Goal: Communication & Community: Answer question/provide support

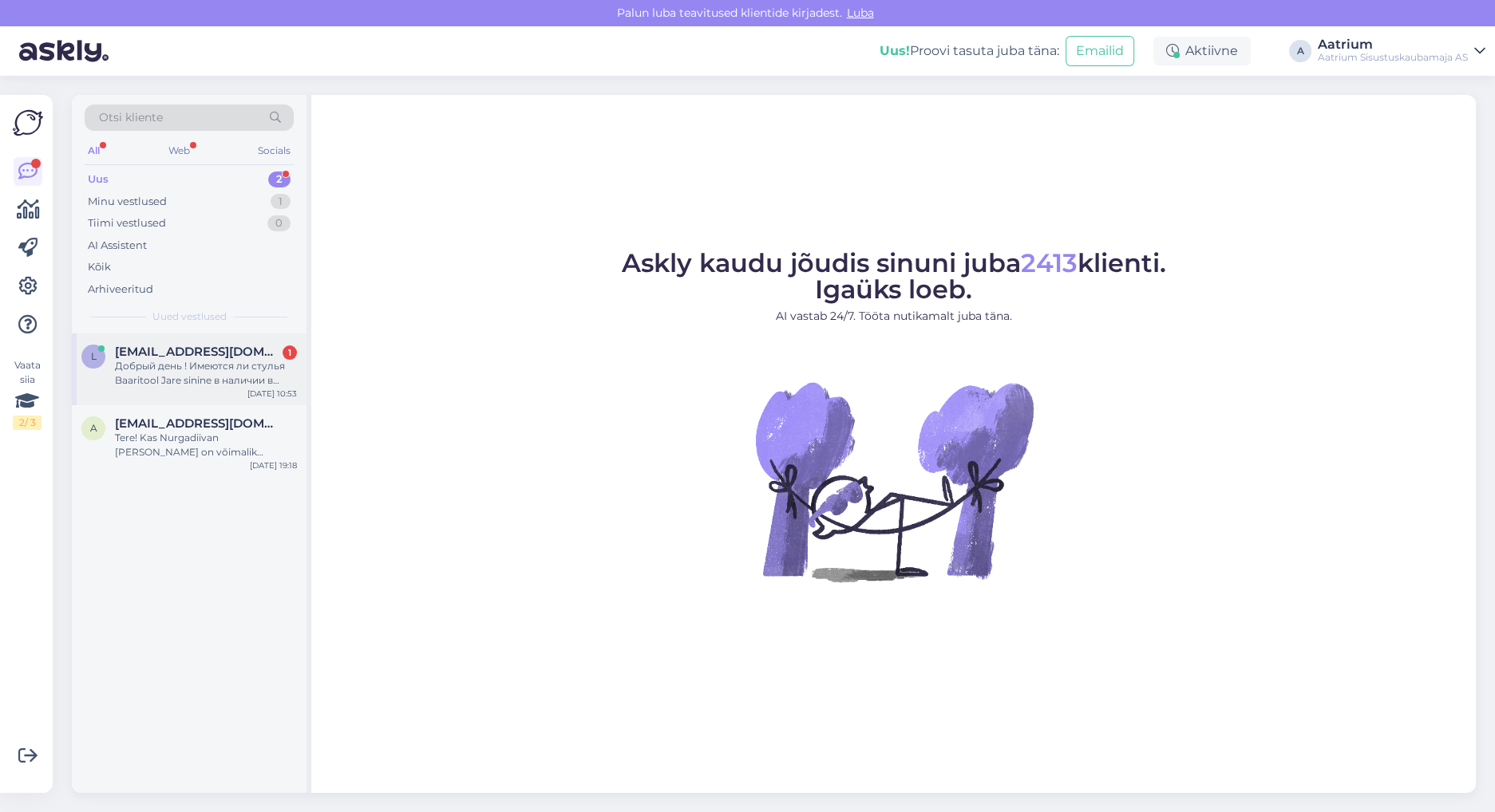
click at [234, 349] on div "[EMAIL_ADDRESS][DOMAIN_NAME] 1" at bounding box center [205, 351] width 182 height 14
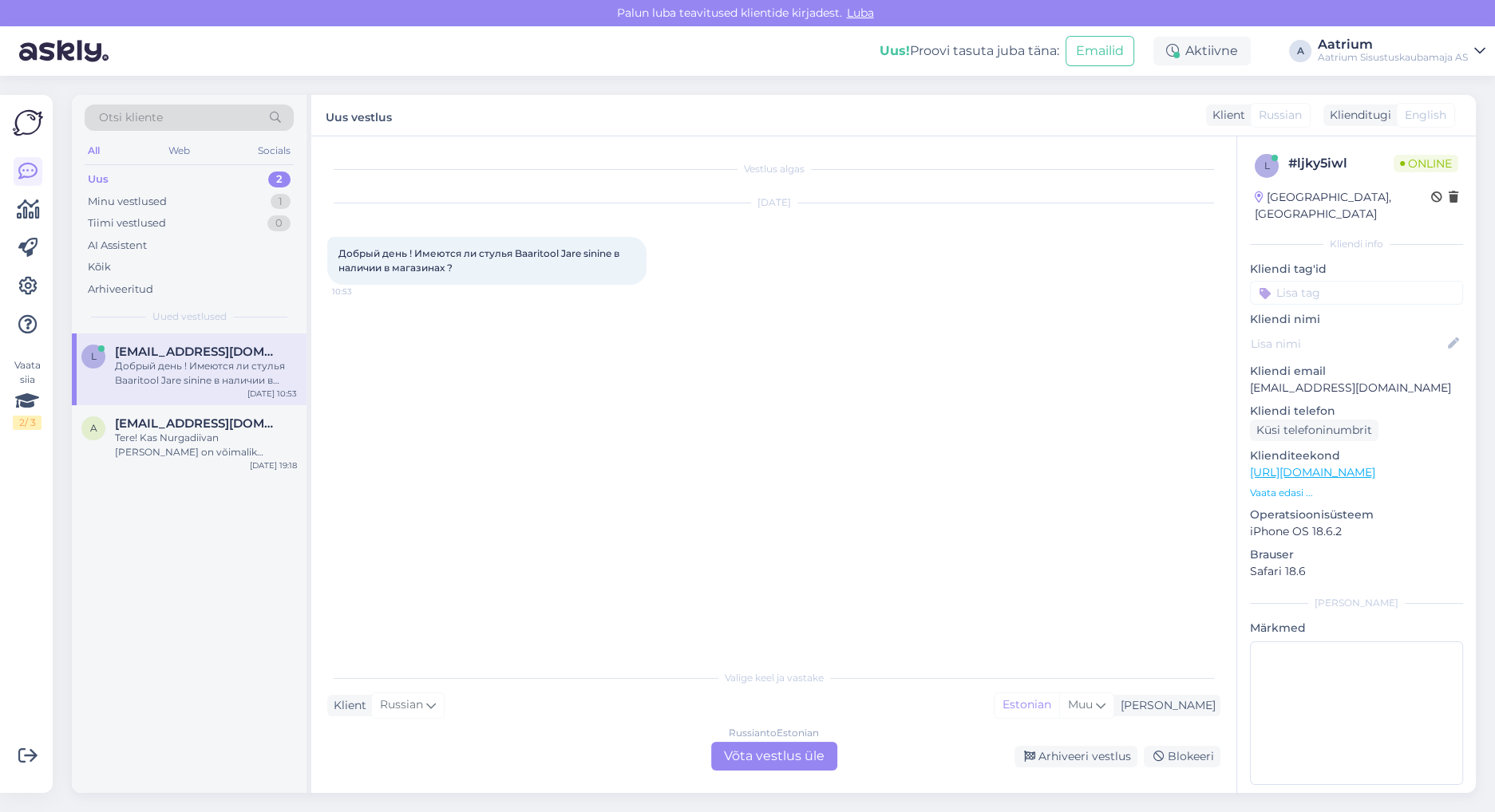
click at [751, 759] on div "Russian to Estonian Võta vestlus üle" at bounding box center [774, 756] width 126 height 29
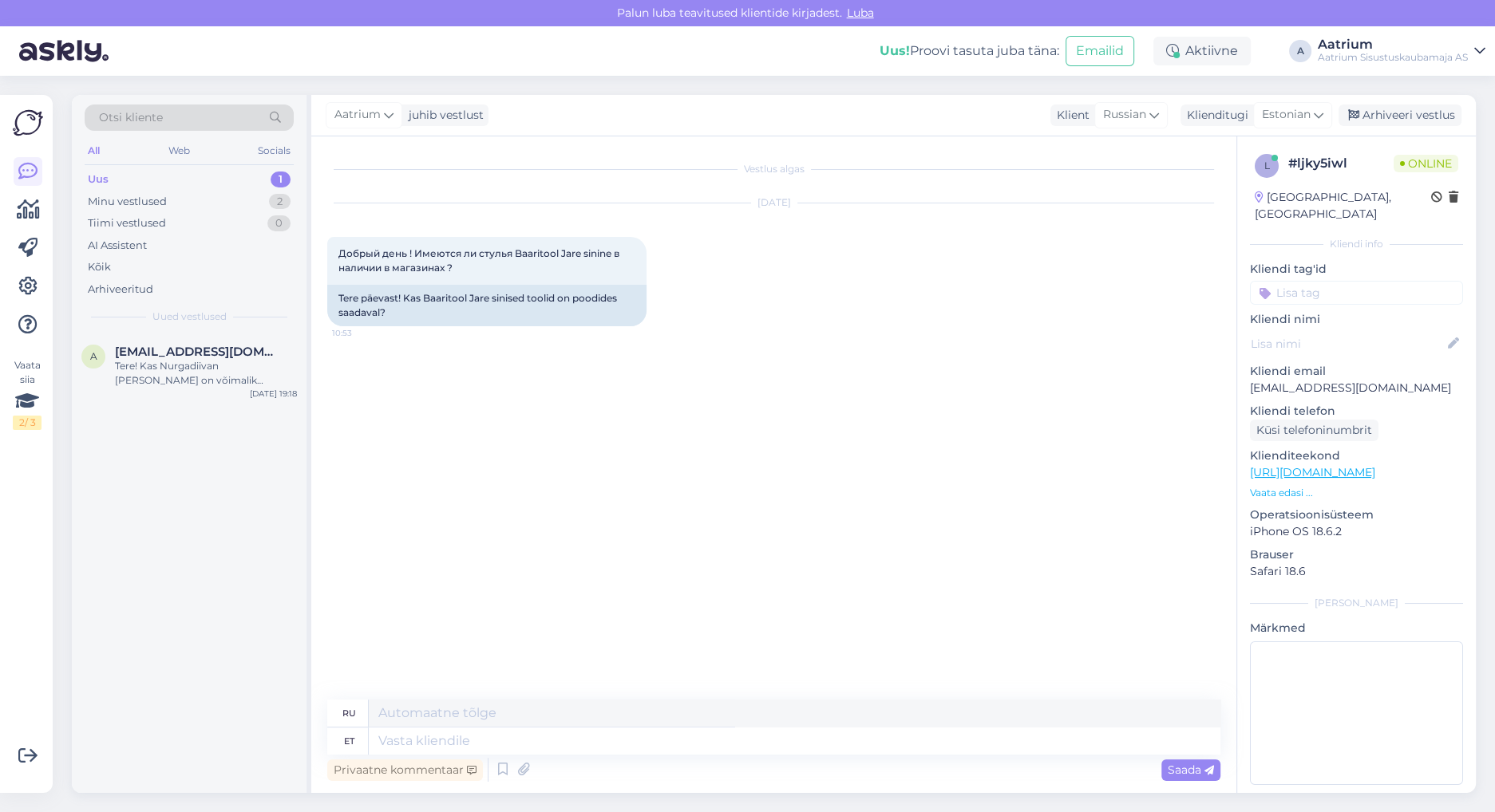
click at [1375, 465] on link "[URL][DOMAIN_NAME]" at bounding box center [1312, 472] width 126 height 14
click at [663, 741] on textarea at bounding box center [794, 741] width 851 height 27
type textarea "Tere"
type textarea "Привет"
type textarea "Tere!"
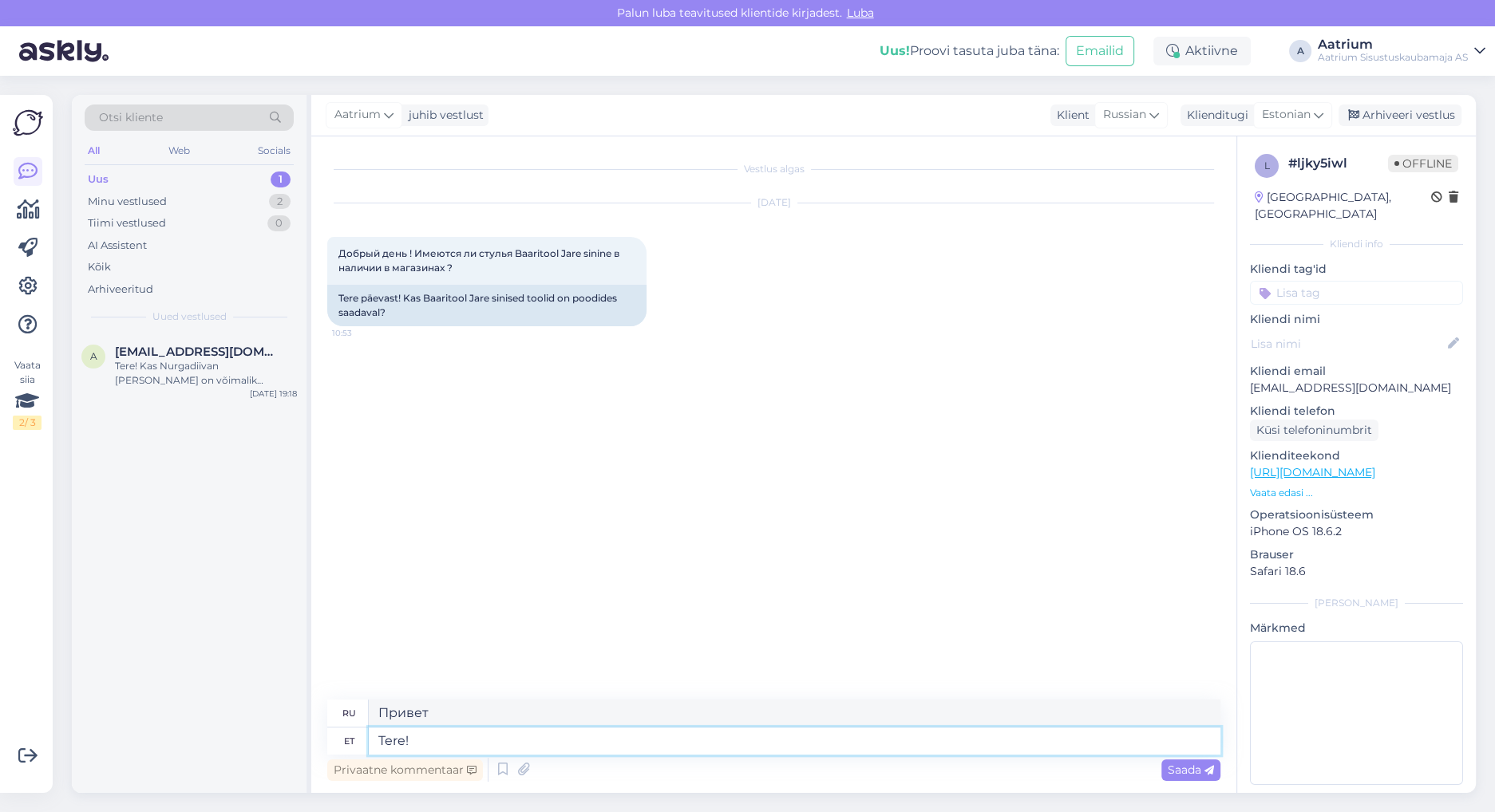
type textarea "Привет!"
type textarea "Tere! Meie"
type textarea "Привет! Мы"
type textarea "Tere! [PERSON_NAME]"
type textarea "Привет! Наше озеро"
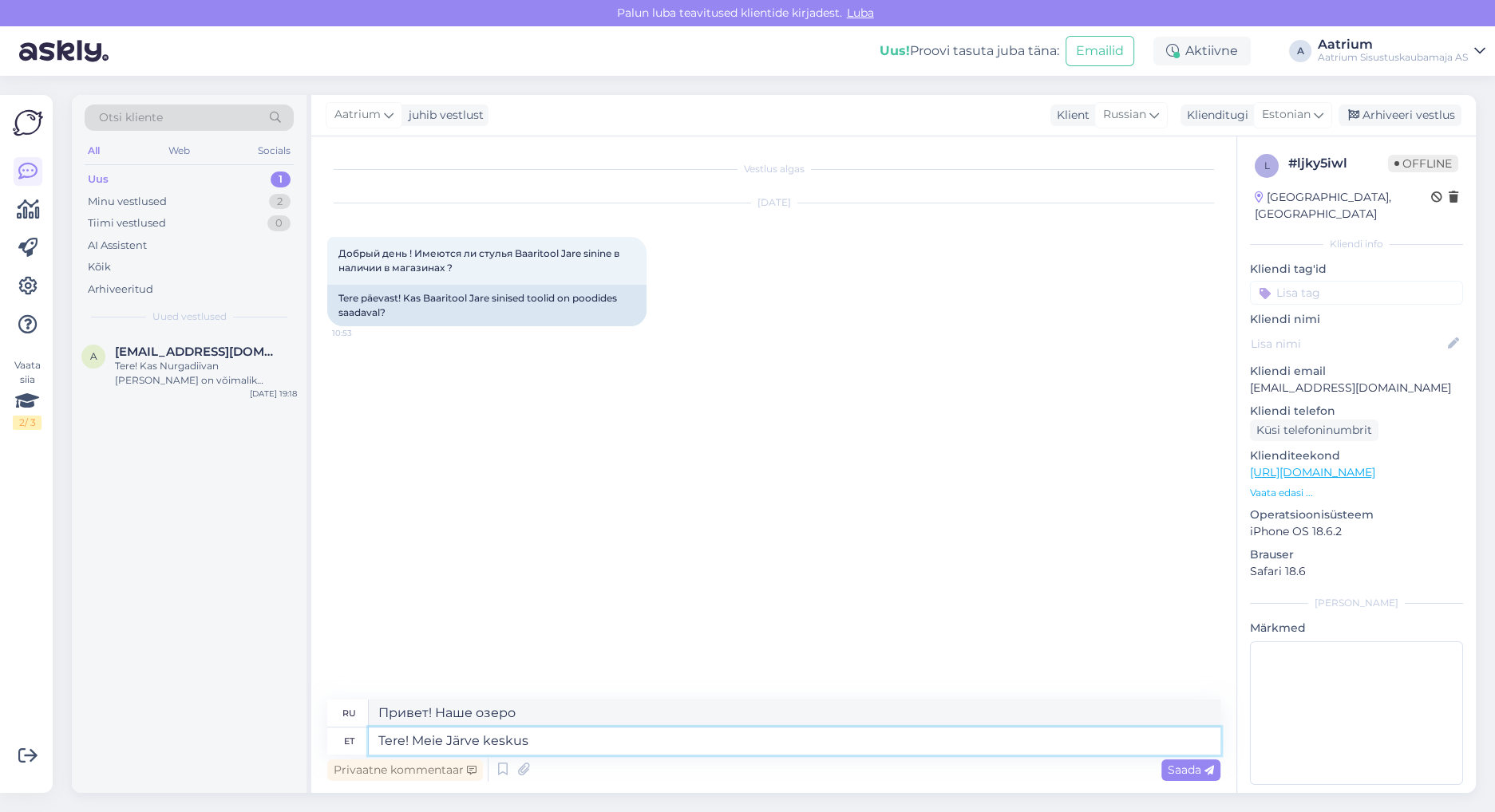
type textarea "Tere! Meie Järve keskuse"
type textarea "Здравствуйте! Наш центр [GEOGRAPHIC_DATA]"
type textarea "Tere! Meie Järve keskuse"
type textarea "Здравствуйте! Наш центр в [GEOGRAPHIC_DATA]"
type textarea "Tere! Meie Järve keskuse müügisaalis"
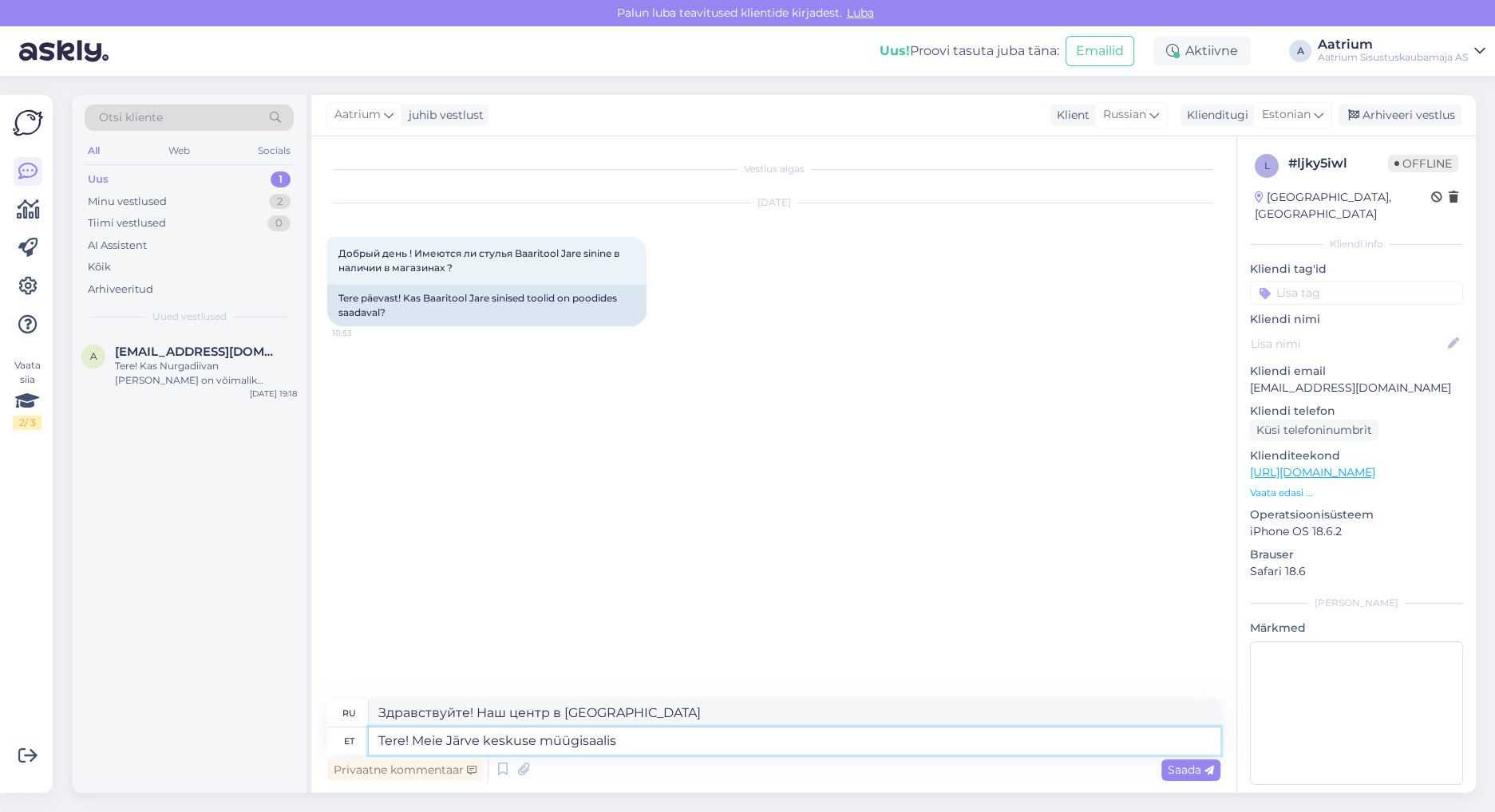
type textarea "Здравствуйте! В нашем выставочном зале в [GEOGRAPHIC_DATA]."
type textarea "Tere! Meie Järve keskuse müügisaalis on"
type textarea "Здравствуйте! В нашем выставочном зале в [GEOGRAPHIC_DATA] есть"
type textarea "Tere! Meie Järve keskuse müügisaalis on tool"
type textarea "Здравствуйте! В нашем выставочном зале в [GEOGRAPHIC_DATA] есть стул."
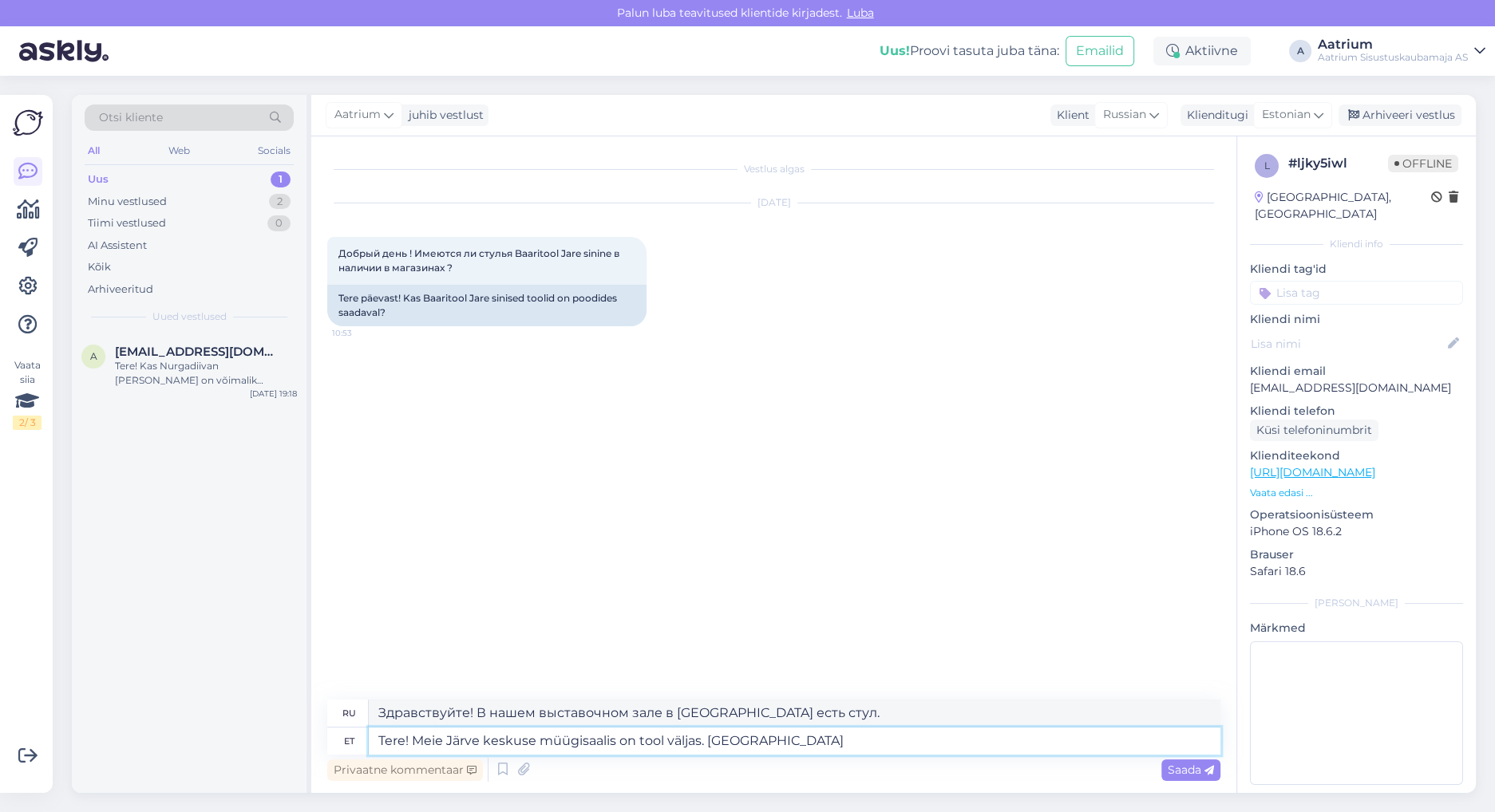
type textarea "Tere! Meie Järve keskuse müügisaalis on tool väljas. [GEOGRAPHIC_DATA]"
type textarea "Здравствуйте! Кресло можно приобрести в нашем выставочном зале в торговом центр…"
type textarea "Tere! Meie Järve keskuse müügisaalis on tool väljas. Ladu asu"
type textarea "Здравствуйте! Кресло можно приобрести в нашем выставочном зале в торговом центр…"
type textarea "Tere! Meie Järve keskuse müügisaalis on tool väljas. Ladu asub"
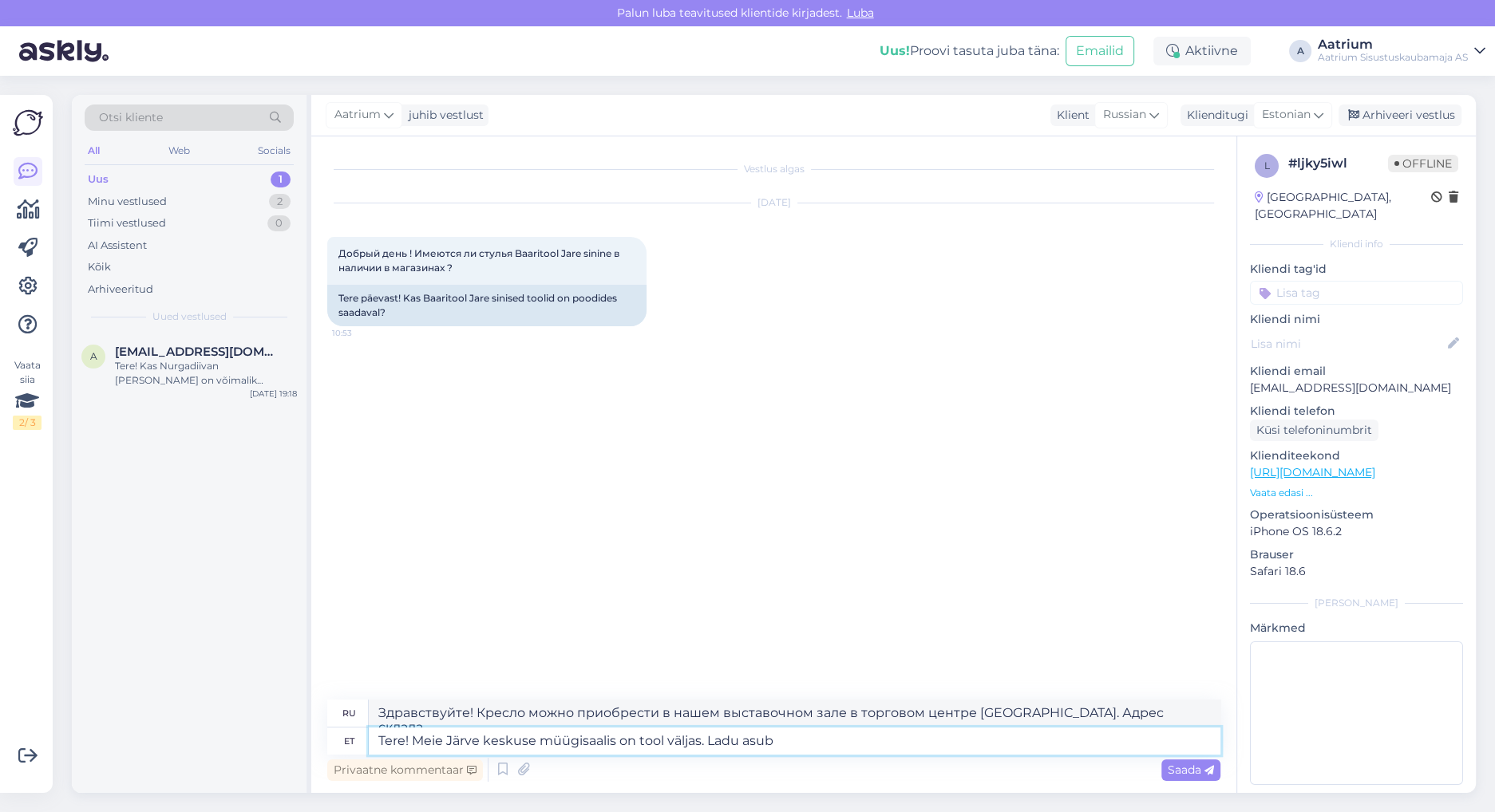
type textarea "Здравствуйте! В нашем выставочном зале [GEOGRAPHIC_DATA] есть стул. Склад наход…"
type textarea "Tere! Meie Järve keskuse müügisaalis on tool väljas. Ladu asub kaupluse"
type textarea "Здравствуйте! В нашем выставочном зале в торговом центре [GEOGRAPHIC_DATA] есть…"
type textarea "Tere! Meie Järve keskuse müügisaalis on tool väljas. Ladu asub kaupluse lähedal"
type textarea "Здравствуйте! В нашем выставочном зале в торговом центре [GEOGRAPHIC_DATA] есть…"
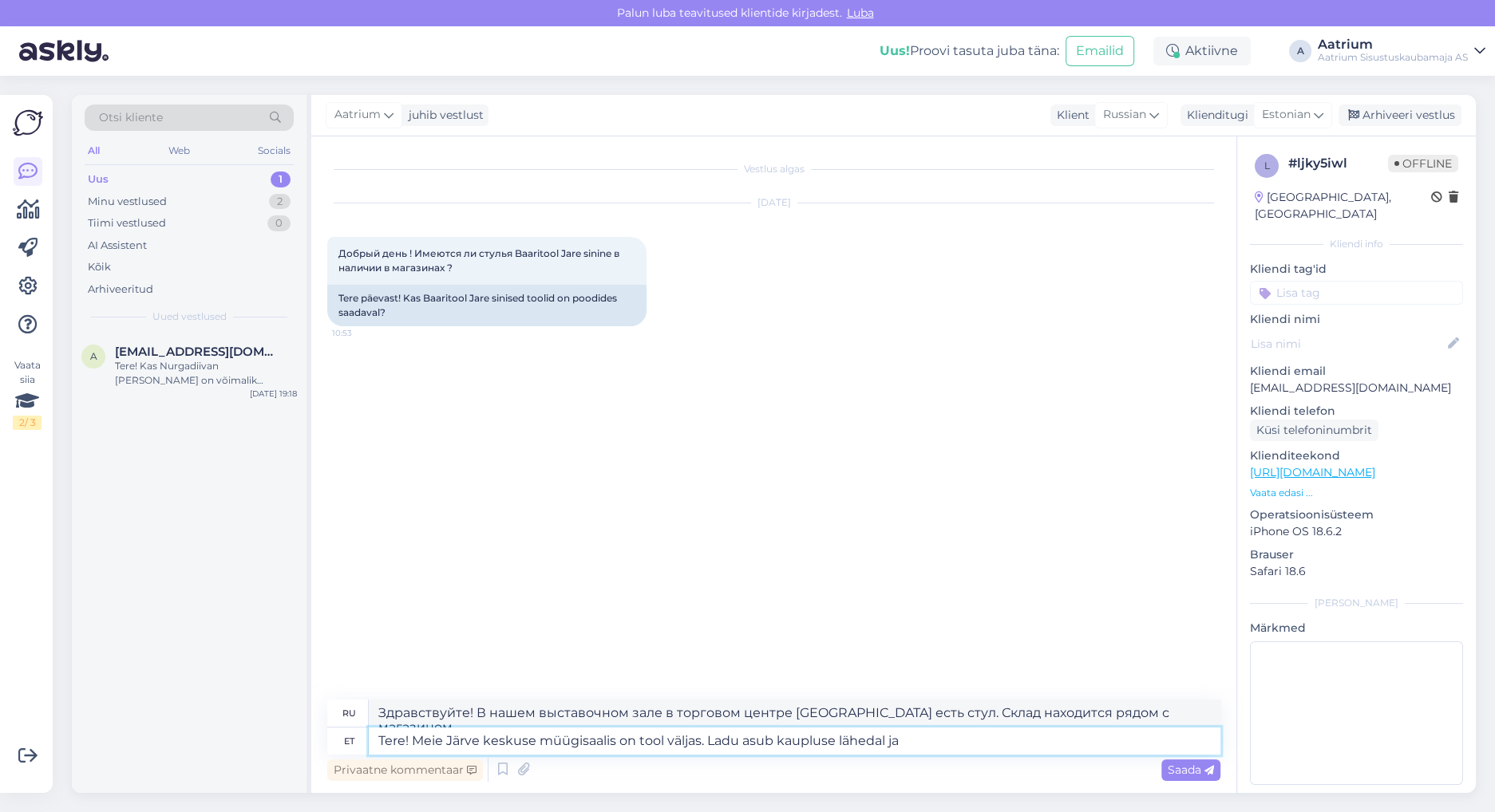
type textarea "Tere! Meie Järve keskuse müügisaalis on tool väljas. Ladu asub kaupluse lähedal…"
type textarea "Здравствуйте! В торговом зале нашего центра Järve есть стул. Склад находится ря…"
type textarea "Tere! Meie Järve keskuse müügisaalis on tool väljas. Ladu asub kaupluse lähedal…"
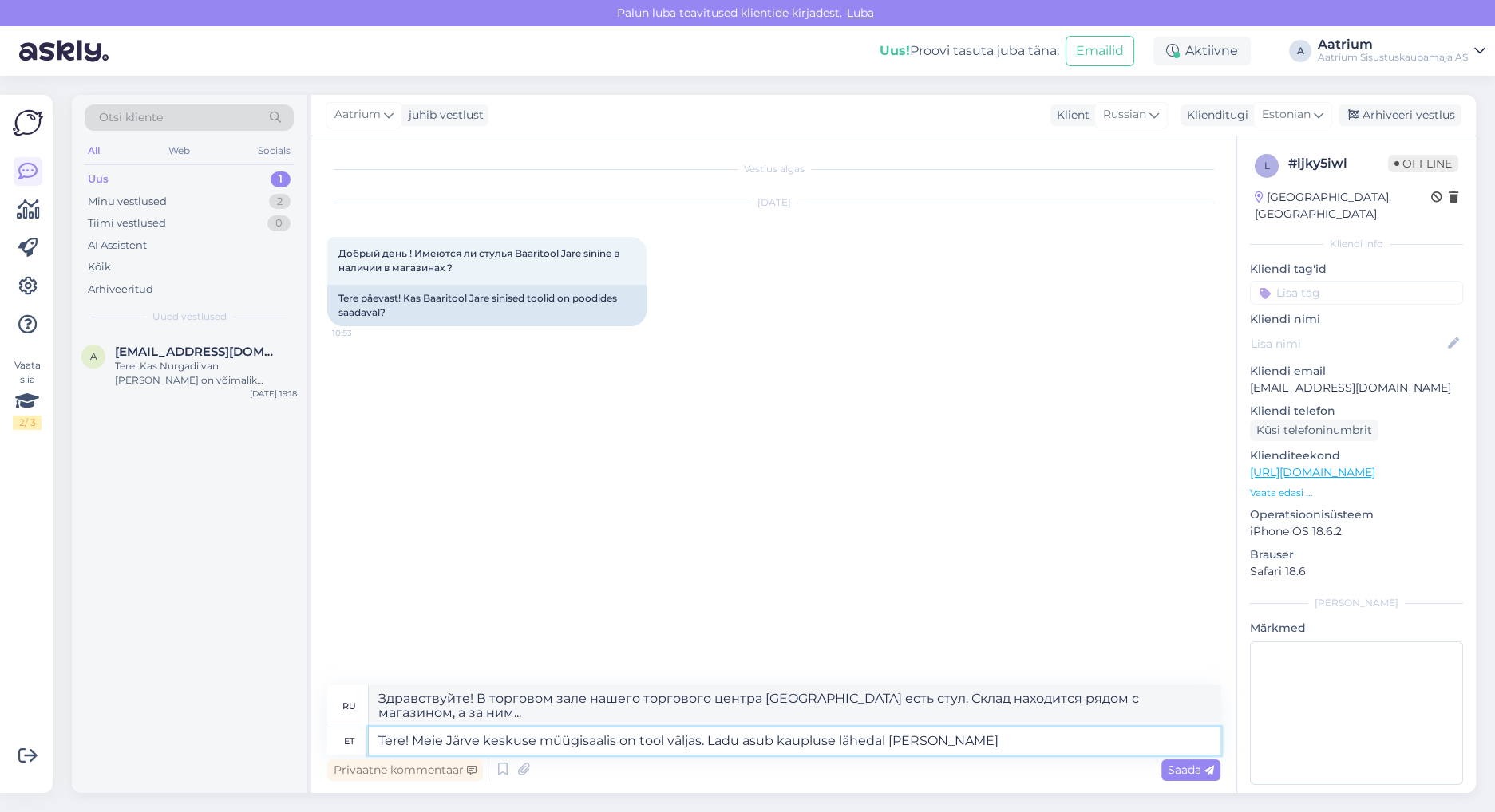
type textarea "Здравствуйте! В торговом зале нашего центра Järve есть стул. Склад находится ря…"
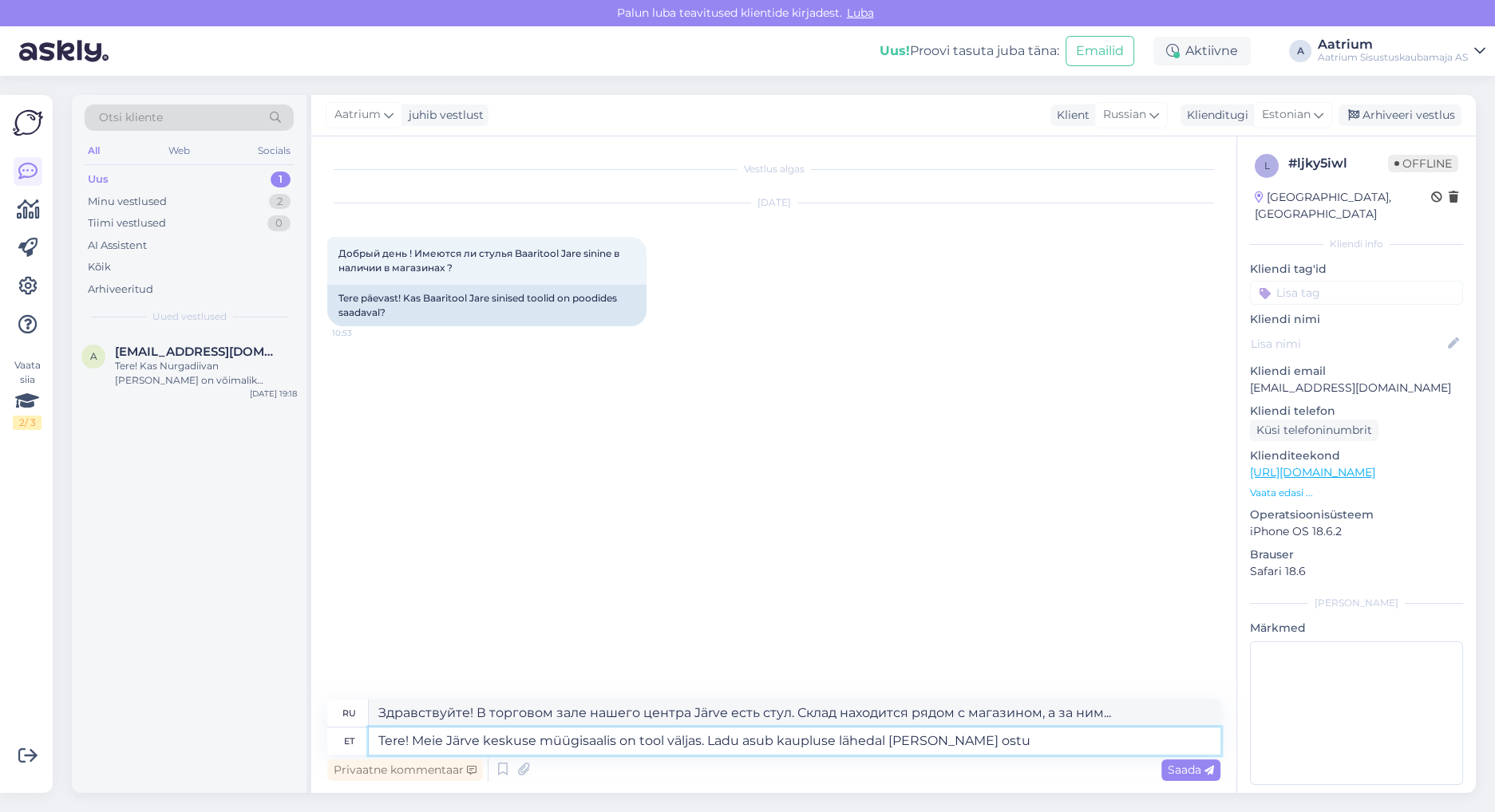
type textarea "Tere! Meie Järve keskuse müügisaalis on tool väljas. Ladu asub kaupluse lähedal…"
type textarea "Здравствуйте! В торговом зале нашего торгового центра [GEOGRAPHIC_DATA] есть ст…"
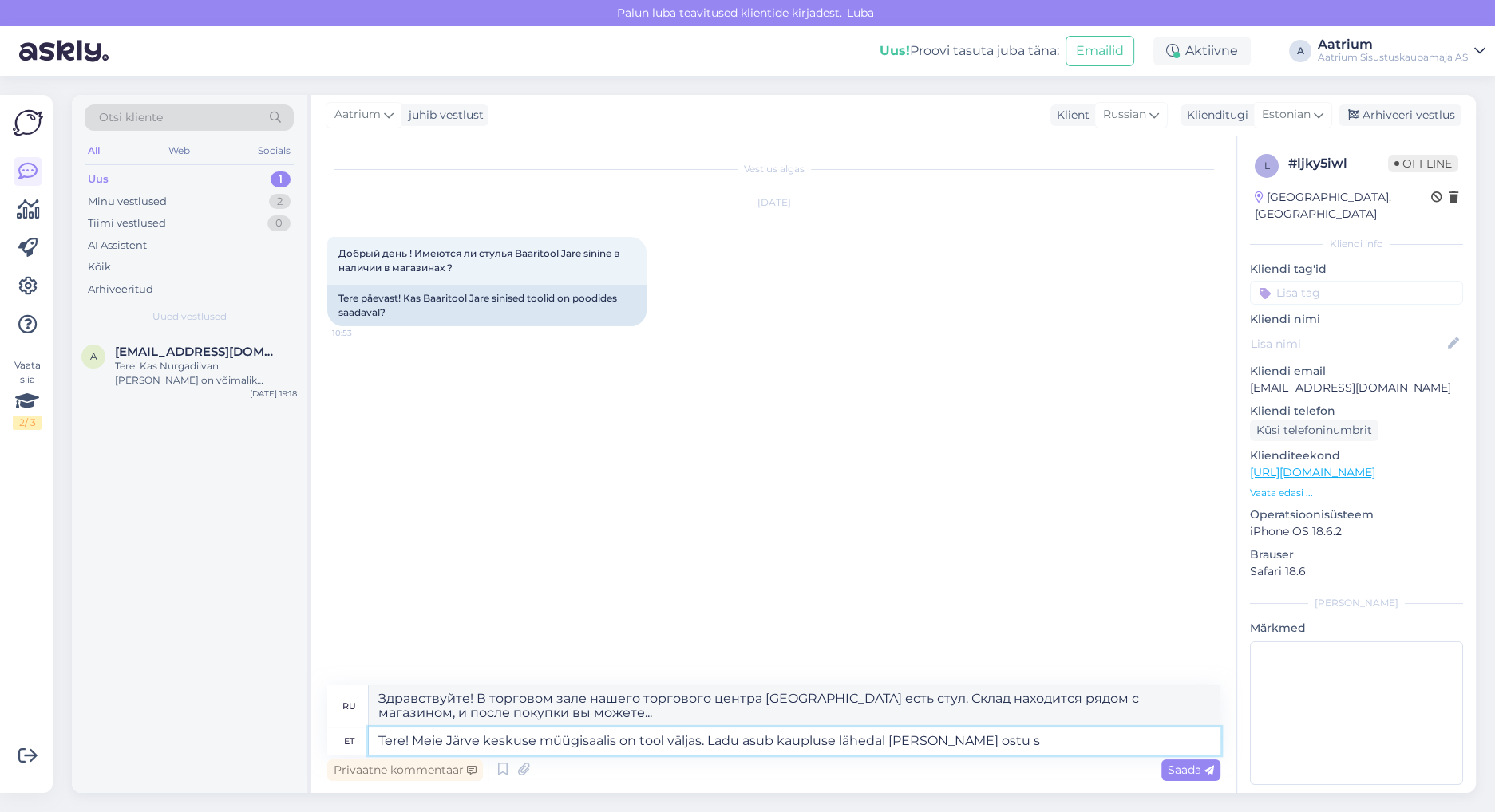
type textarea "Tere! Meie Järve keskuse müügisaalis on tool väljas. Ladu asub kaupluse lähedal…"
type textarea "Здравствуйте! Кресло есть в нашем выставочном зале [GEOGRAPHIC_DATA]. Склад нах…"
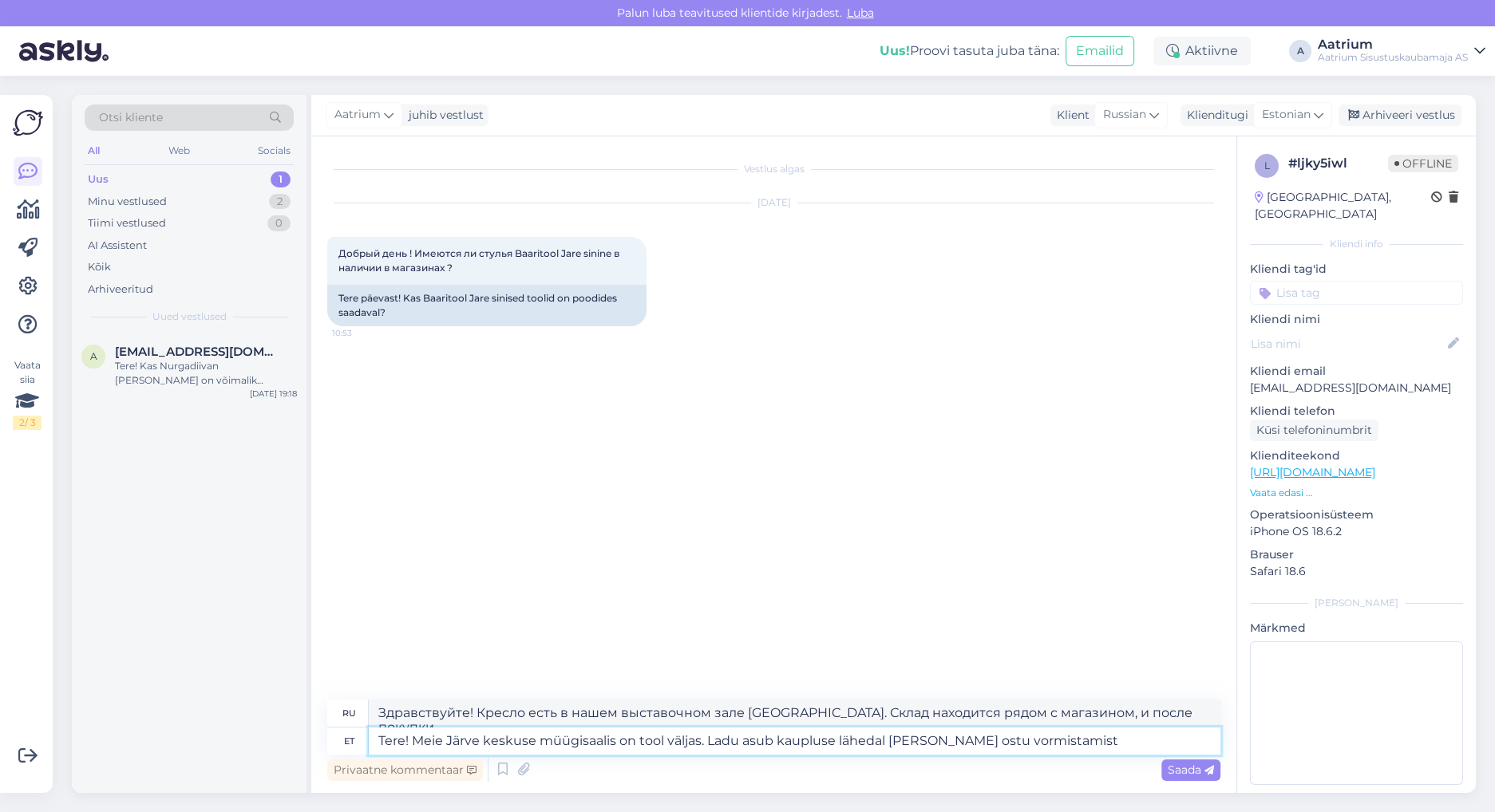
type textarea "Tere! Meie Järve keskuse müügisaalis on tool väljas. Ladu asub kaupluse lähedal…"
type textarea "Здравствуйте! Кресло есть в нашем выставочном зале [GEOGRAPHIC_DATA]. Склад нах…"
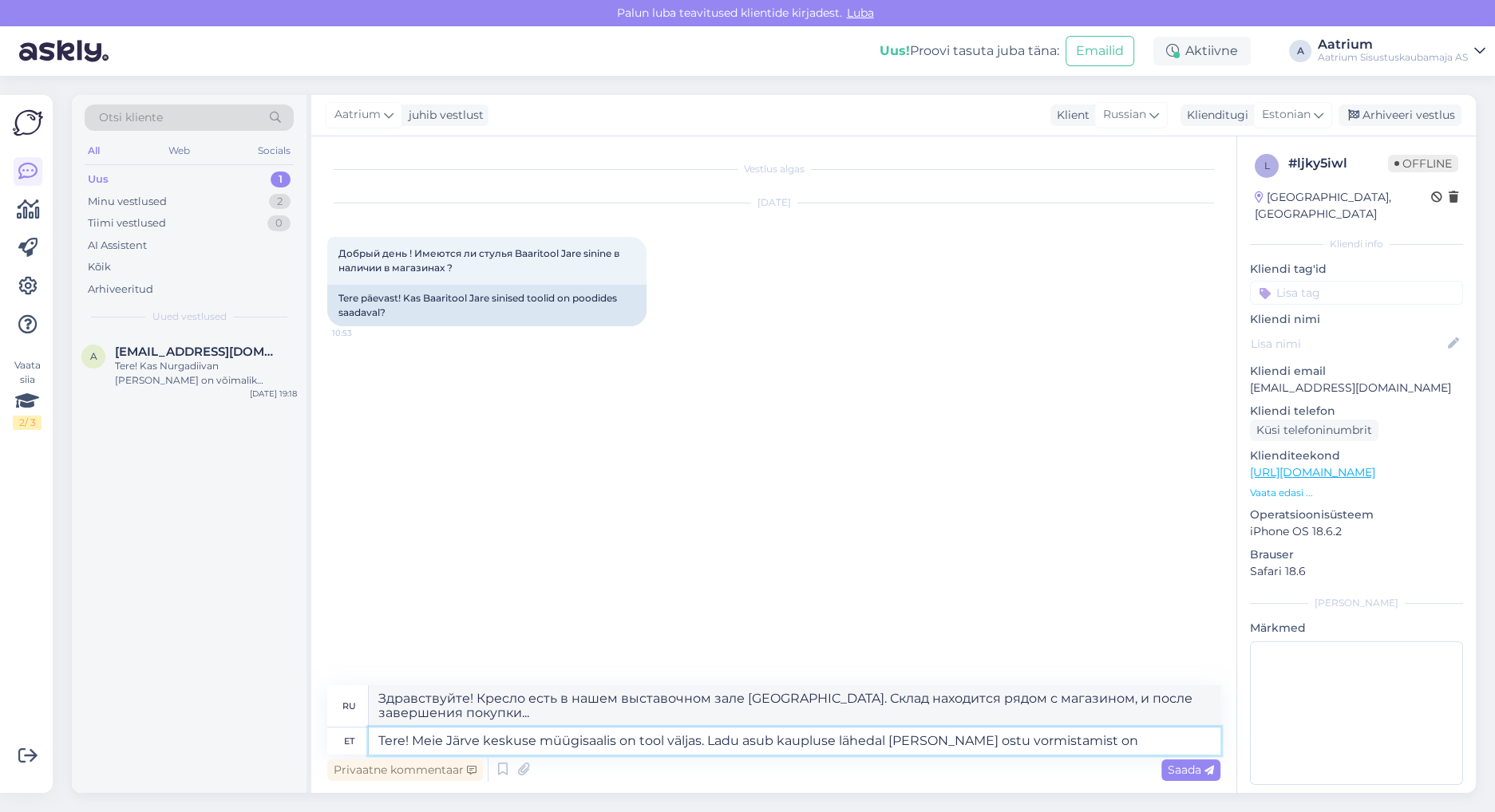
type textarea "Tere! Meie Järve keskuse müügisaalis on tool väljas. Ladu asub kaupluse lähedal…"
type textarea "Здравствуйте! Кресло есть в наличии в нашем торговом зале в торговом центре [GE…"
type textarea "Tere! Meie Järve keskuse müügisaalis on tool väljas. Ladu asub kaupluse lähedal…"
type textarea "Здравствуйте! Кресло есть в наличии в нашем торговом зале [GEOGRAPHIC_DATA]. Ск…"
type textarea "Tere! Meie Järve keskuse müügisaalis on tool väljas. Ladu asub kaupluse lähedal…"
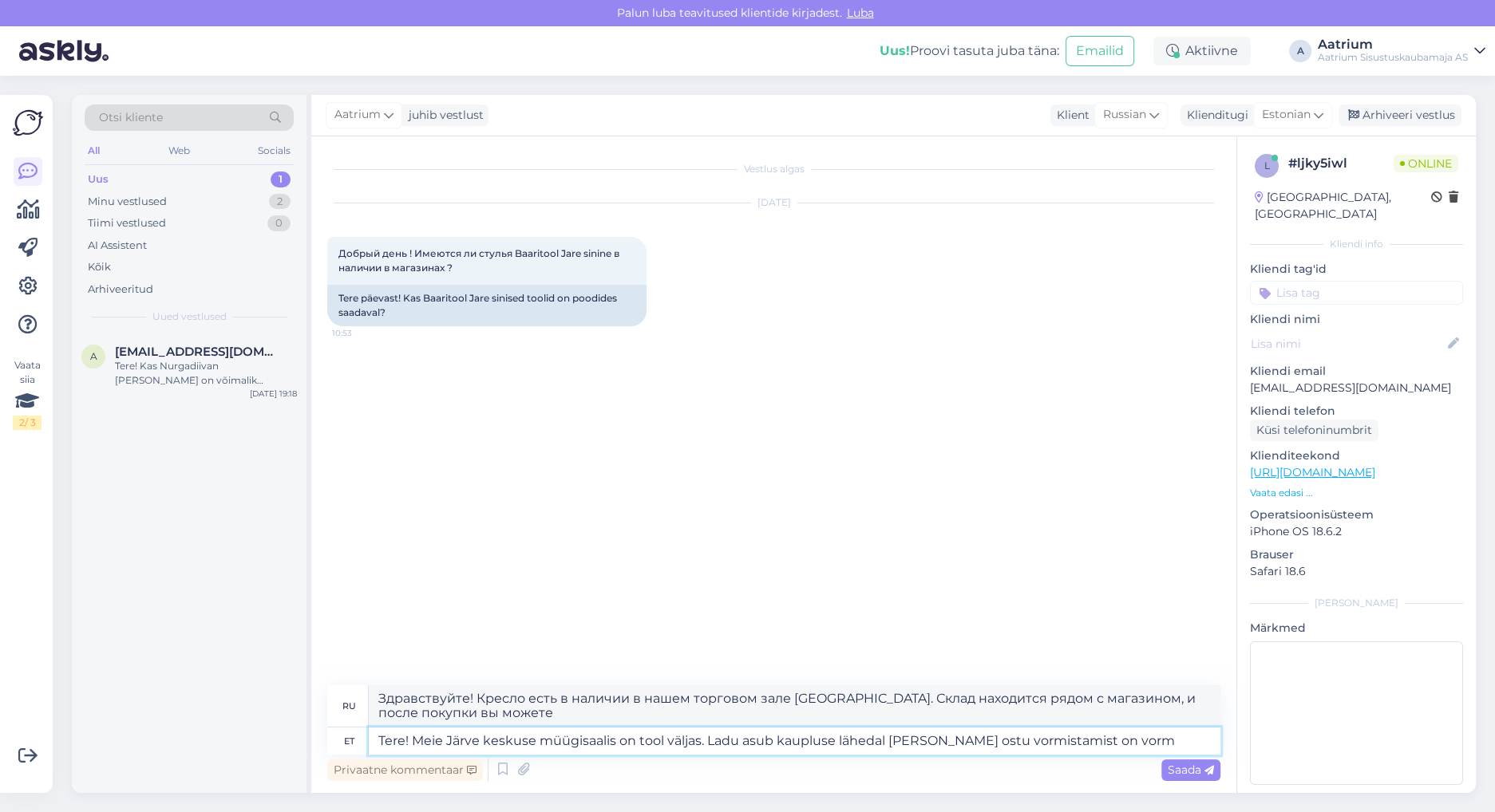
type textarea "Здравствуйте! Кресло есть в наличии в нашем торговом зале [GEOGRAPHIC_DATA]. Ск…"
type textarea "Tere! Meie Järve keskuse müügisaalis on tool väljas. Ladu asub kaupluse lähedal…"
type textarea "Здравствуйте! Кресло есть в наличии в нашем торговом зале торгового центра Järv…"
type textarea "Tere! Meie Järve keskuse müügisaalis on tool väljas. Ladu asub kaupluse lähedal…"
type textarea "Здравствуйте! Кресло есть в нашем выставочном зале [GEOGRAPHIC_DATA]. Склад нах…"
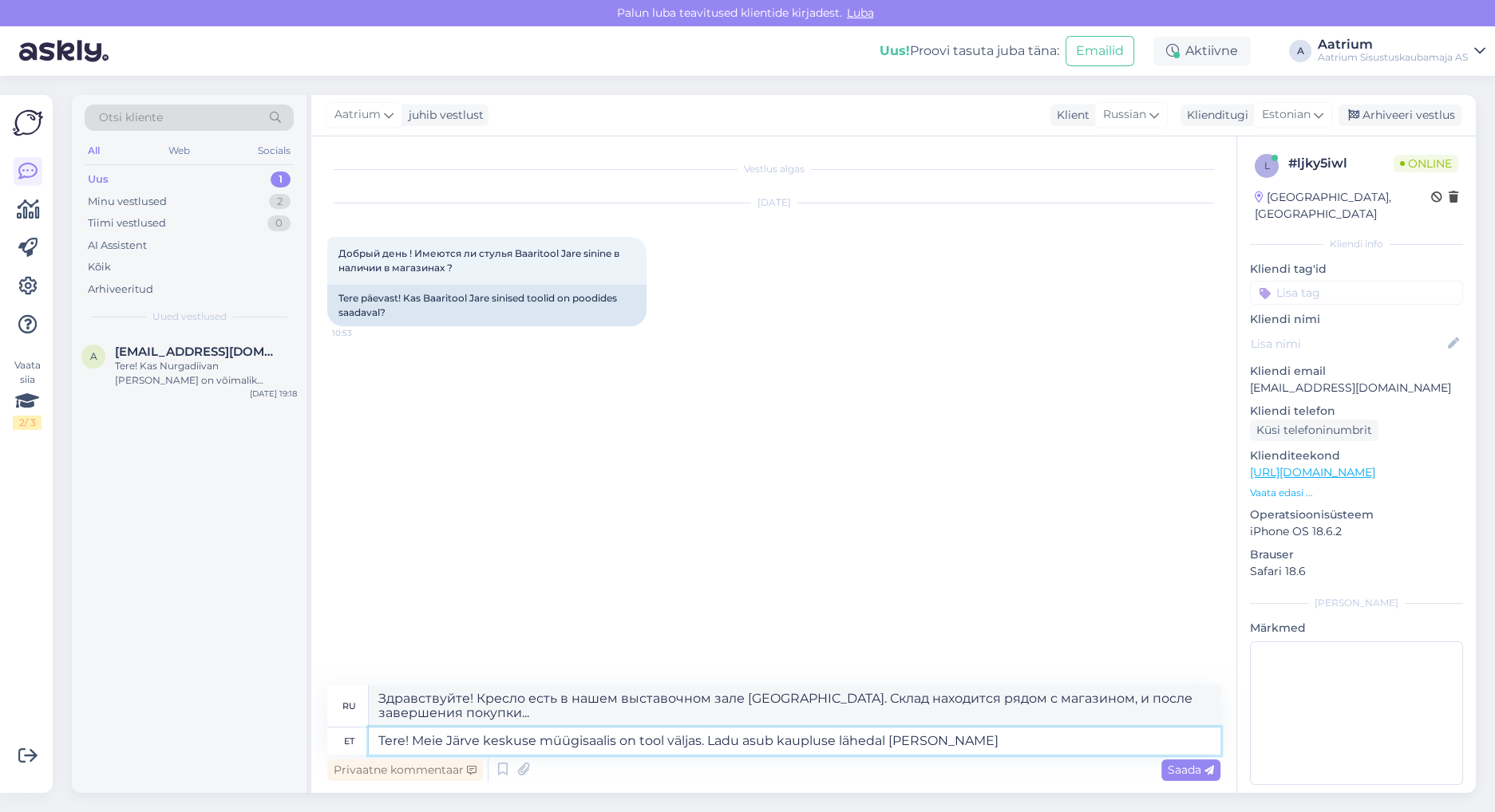
type textarea "Tere! Meie Järve keskuse müügisaalis on tool väljas. Ladu asub kaupluse lähedal…"
type textarea "Здравствуйте! Кресло есть в нашем выставочном зале [GEOGRAPHIC_DATA]. Склад нах…"
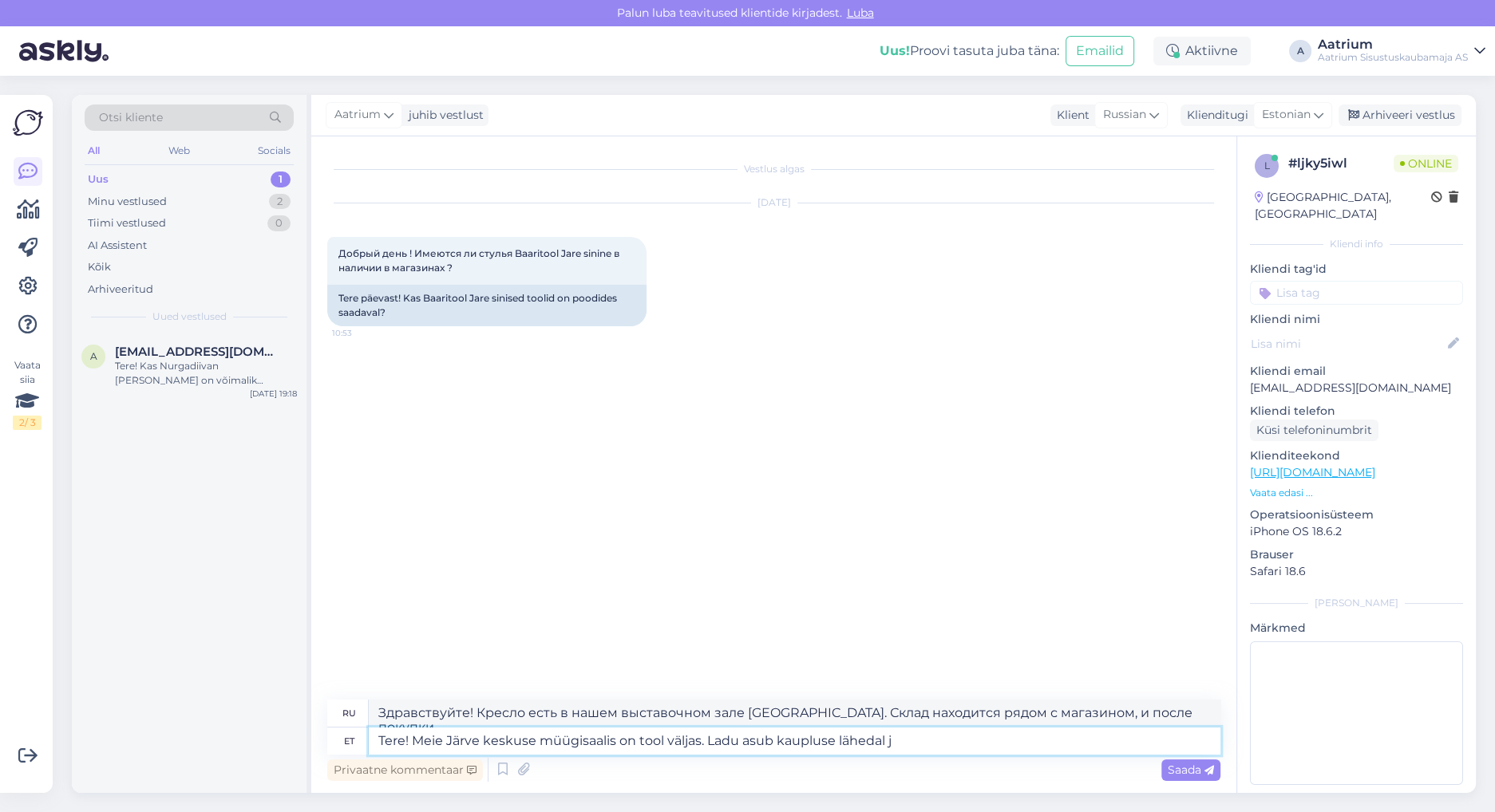
type textarea "Tere! Meie Järve keskuse müügisaalis on tool väljas. Ladu asub kaupluse lähedal"
type textarea "Здравствуйте! В торговом зале нашего торгового центра [GEOGRAPHIC_DATA] есть ст…"
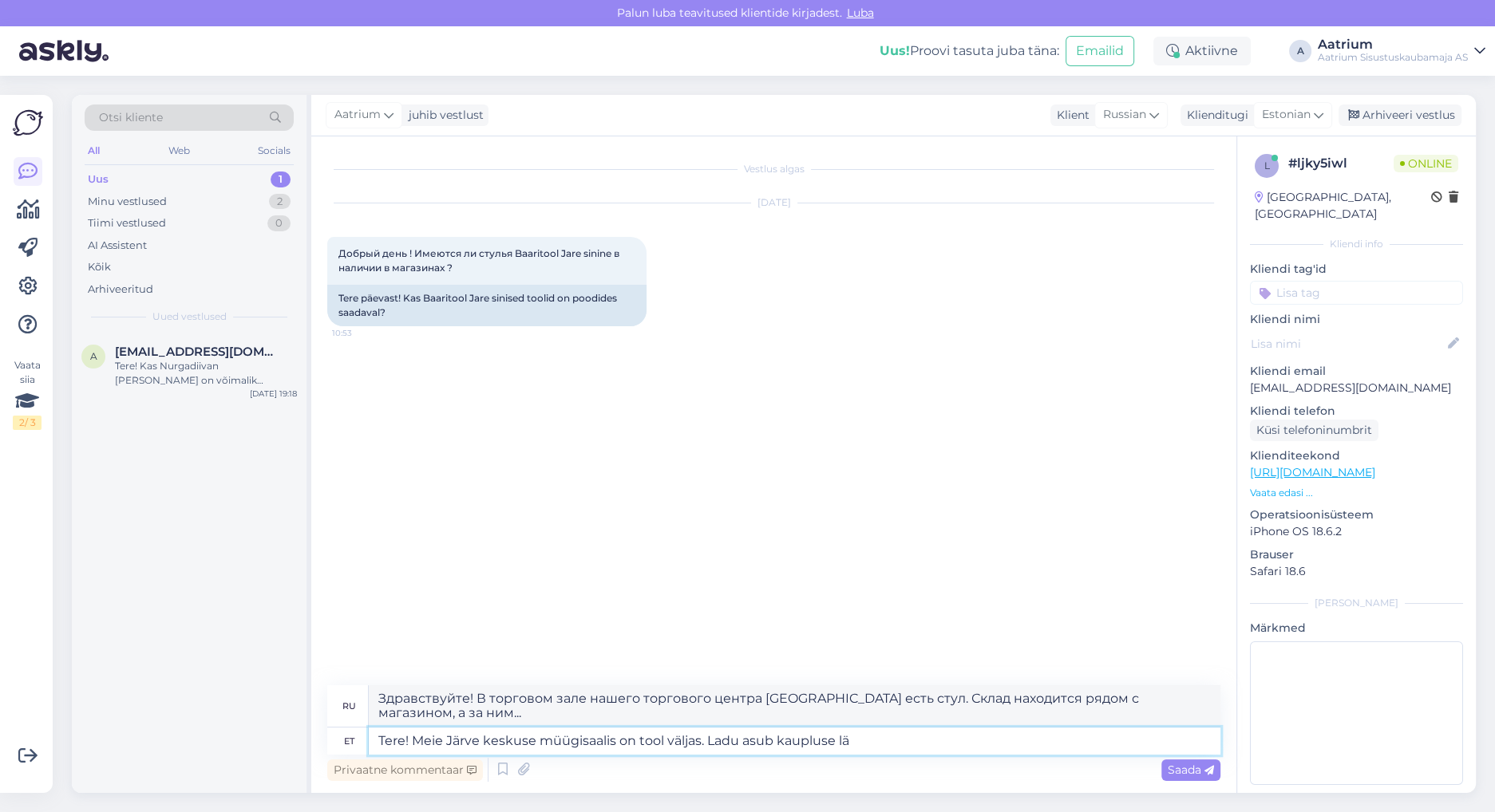
type textarea "Tere! Meie Järve keskuse müügisaalis on tool väljas. Ladu asub kaupluse l"
type textarea "Здравствуйте! В торговом зале нашего центра Järve есть стул. Склад находится ря…"
type textarea "Tere! Meie Järve keskuse müügisaalis on tool väljas. Ladu asub kaupluse"
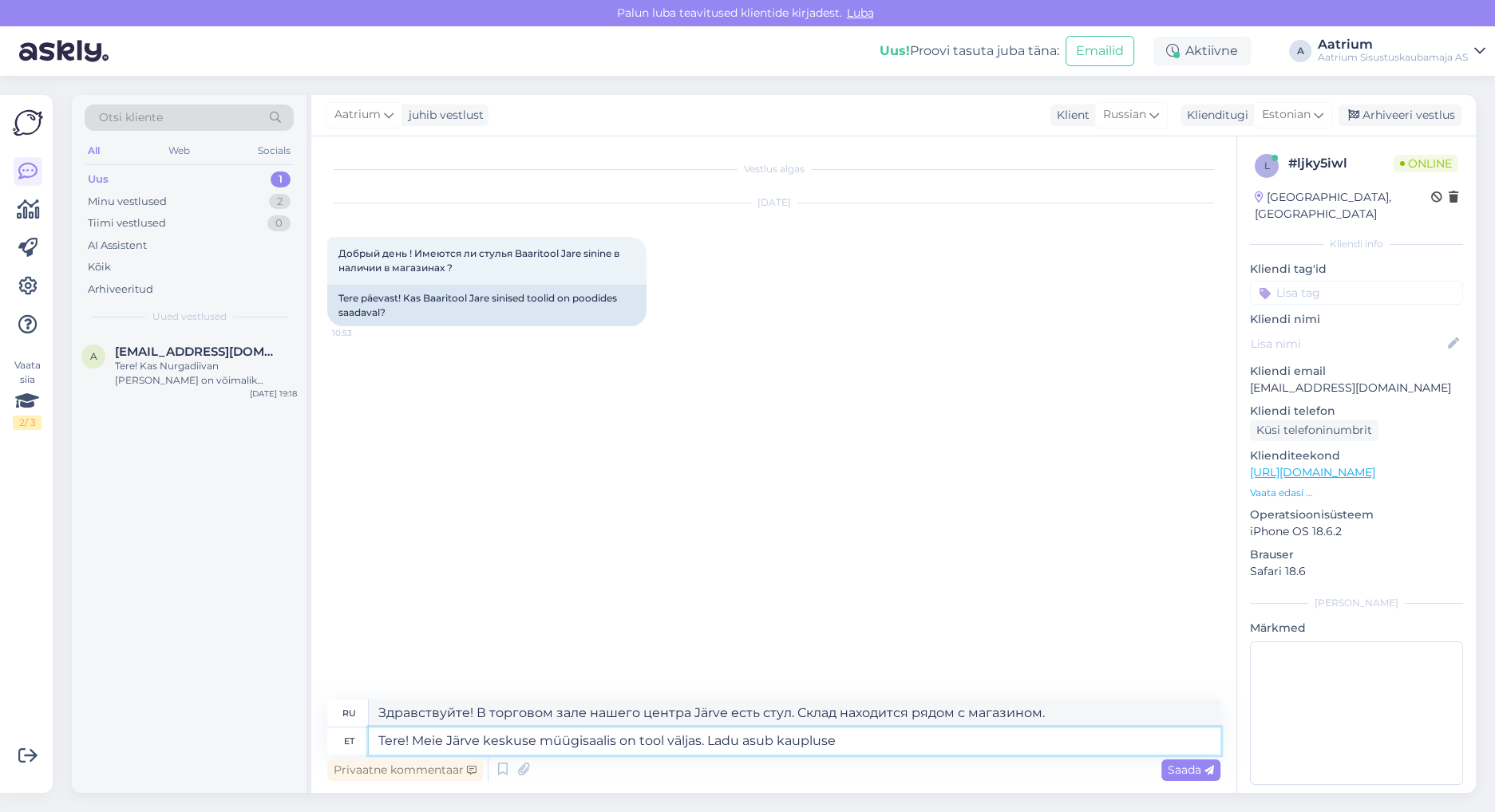
type textarea "Здравствуйте! В нашем выставочном зале в торговом центре [GEOGRAPHIC_DATA] есть…"
type textarea "Tere! Meie Järve keskuse müügisaalis on tool väljas. Ladu asub kaupluse"
type textarea "Здравствуйте! В нашем выставочном зале в торговом центре [GEOGRAPHIC_DATA] есть…"
type textarea "Tere! Meie Järve keskuse müügisaalis on tool väljas. Ladu asub kaupluse lähedal"
type textarea "Здравствуйте! В нашем выставочном зале в торговом центре [GEOGRAPHIC_DATA] есть…"
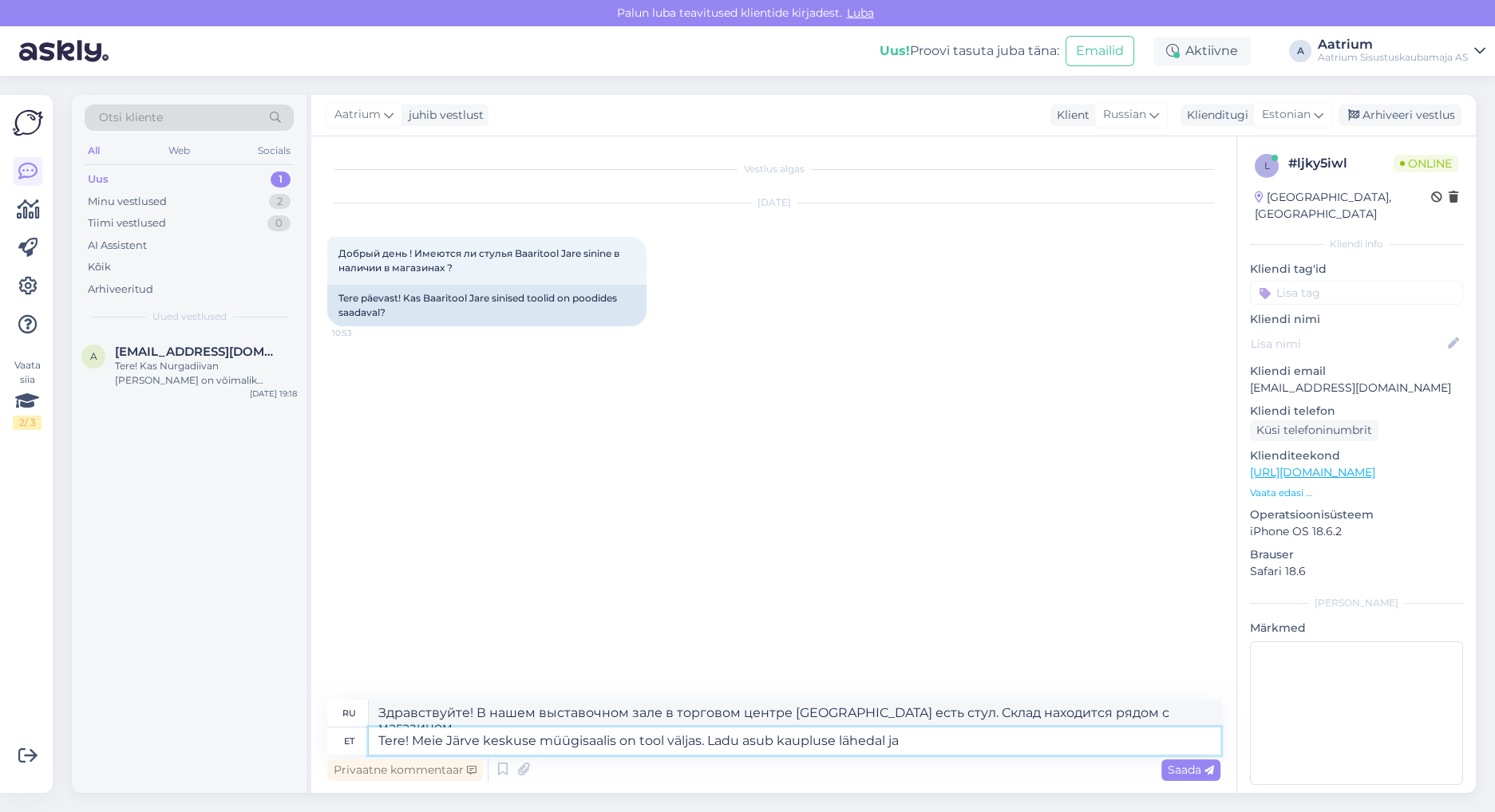
type textarea "Tere! Meie Järve keskuse müügisaalis on tool väljas. Ladu asub kaupluse lähedal…"
type textarea "Здравствуйте! В торговом зале нашего центра Järve есть стул. Склад находится ря…"
type textarea "Tere! Meie Järve keskuse müügisaalis on tool väljas. Ladu asub kaupluse lähedal…"
type textarea "Здравствуйте! В торговом зале нашего торгового центра [GEOGRAPHIC_DATA] есть ст…"
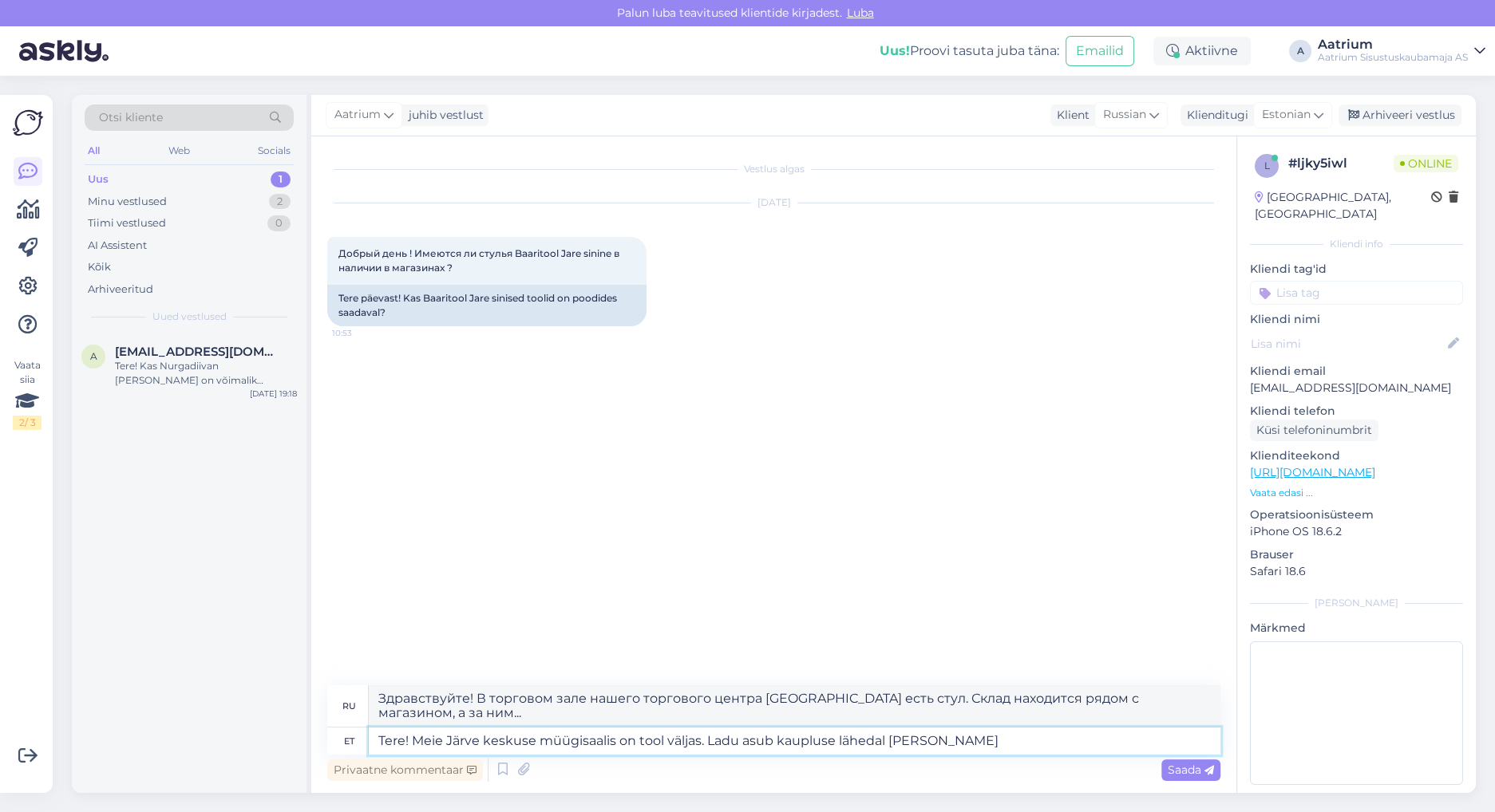
type textarea "Tere! Meie Järve keskuse müügisaalis on tool väljas. Ladu asub kaupluse lähedal…"
type textarea "Здравствуйте! В торговом зале нашего торгового центра [GEOGRAPHIC_DATA] есть ст…"
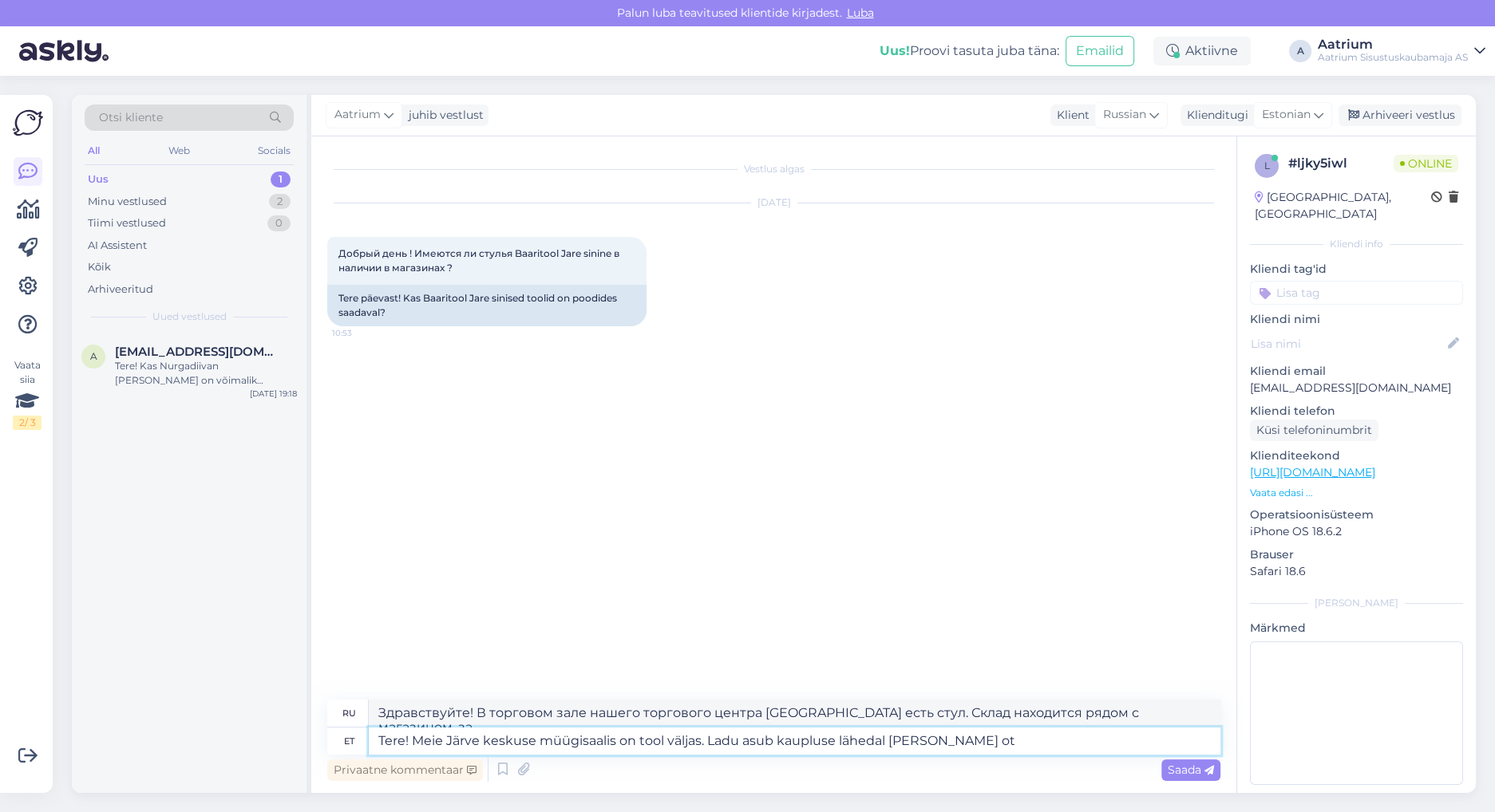
type textarea "Tere! Meie Järve keskuse müügisaalis on tool väljas. Ladu asub kaupluse lähedal…"
type textarea "Здравствуйте! В нашем выставочном зале в [GEOGRAPHIC_DATA] есть стул. Склад нах…"
type textarea "Tere! Meie Järve keskuse müügisaalis on tool väljas. Ladu asub kaupluse lähedal…"
type textarea "Здравствуйте! Кресло есть в нашем выставочном зале [GEOGRAPHIC_DATA]. Склад нах…"
type textarea "Tere! Meie Järve keskuse müügisaalis on tool väljas. Ladu asub kaupluse lähedal…"
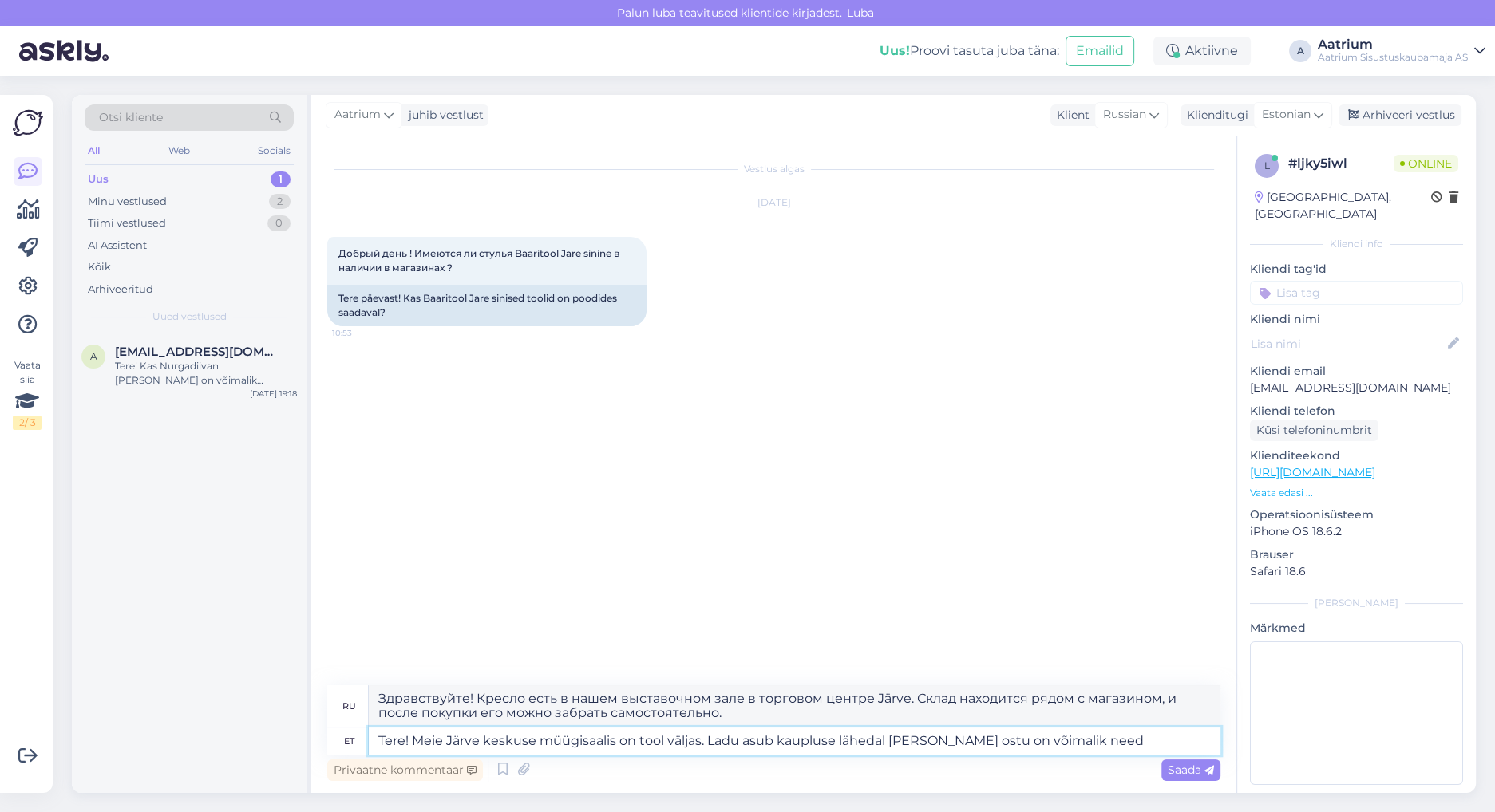
type textarea "Здравствуйте! Кресло есть в нашем выставочном зале в торговом центре Järve. Скл…"
type textarea "Tere! Meie Järve keskuse müügisaalis on tool väljas. Ladu asub kaupluse lähedal…"
type textarea "Здравствуйте! Кресло есть в нашем выставочном зале в торговом центре Järve. Скл…"
type textarea "Tere! Meie Järve keskuse müügisaalis on tool väljas. Ladu asub kaupluse lähedal…"
type textarea "Здравствуйте! Кресло есть в нашем выставочном зале в торговом центре Järve. Скл…"
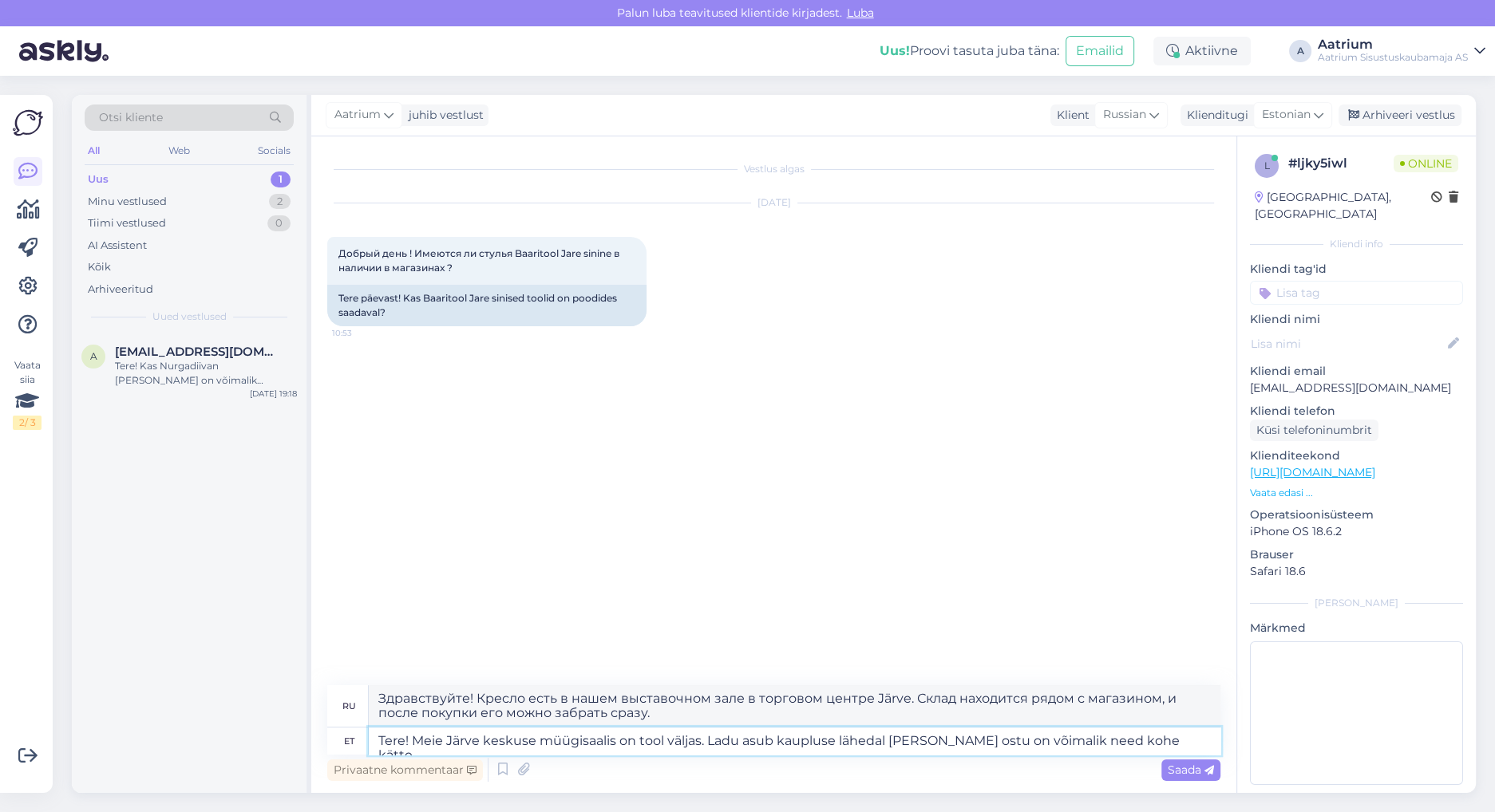
type textarea "Tere! Meie Järve keskuse müügisaalis on tool väljas. Ladu asub kaupluse lähedal…"
type textarea "Здравствуйте! Кресло есть в наличии в нашем торговом зале торгового центра Järv…"
type textarea "Tere! Meie Järve keskuse müügisaalis on tool väljas. Ladu asub kaupluse lähedal…"
type textarea "Здравствуйте! Кресло есть в нашем выставочном зале в торговом центре Järve. Скл…"
type textarea "Tere! Meie Järve keskuse müügisaalis on tool väljas. Ladu asub kaupluse lähedal…"
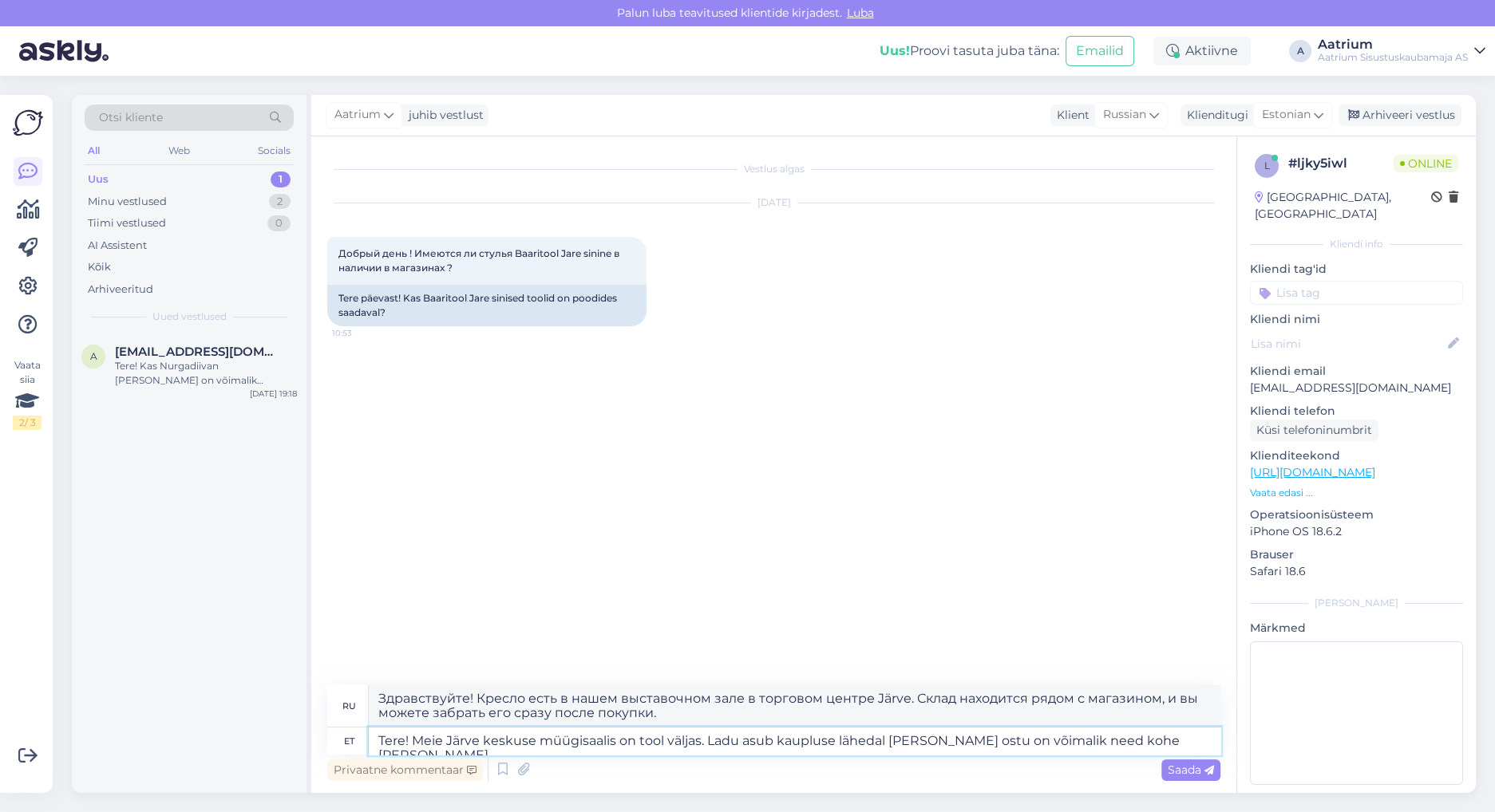
type textarea "Здравствуйте! Кресло есть в наличии в нашем торговом зале торгового центра Järv…"
click at [700, 741] on textarea "Tere! Meie Järve keskuse müügisaalis on tool väljas. Ladu asub kaupluse lähedal…" at bounding box center [794, 741] width 851 height 27
type textarea "Tere! [PERSON_NAME] asub kaupluse lähedal [PERSON_NAME] ostu on võimalik need k…"
type textarea "Здравствуйте! Склад находится рядом с магазином, и вы можете забрать товар сраз…"
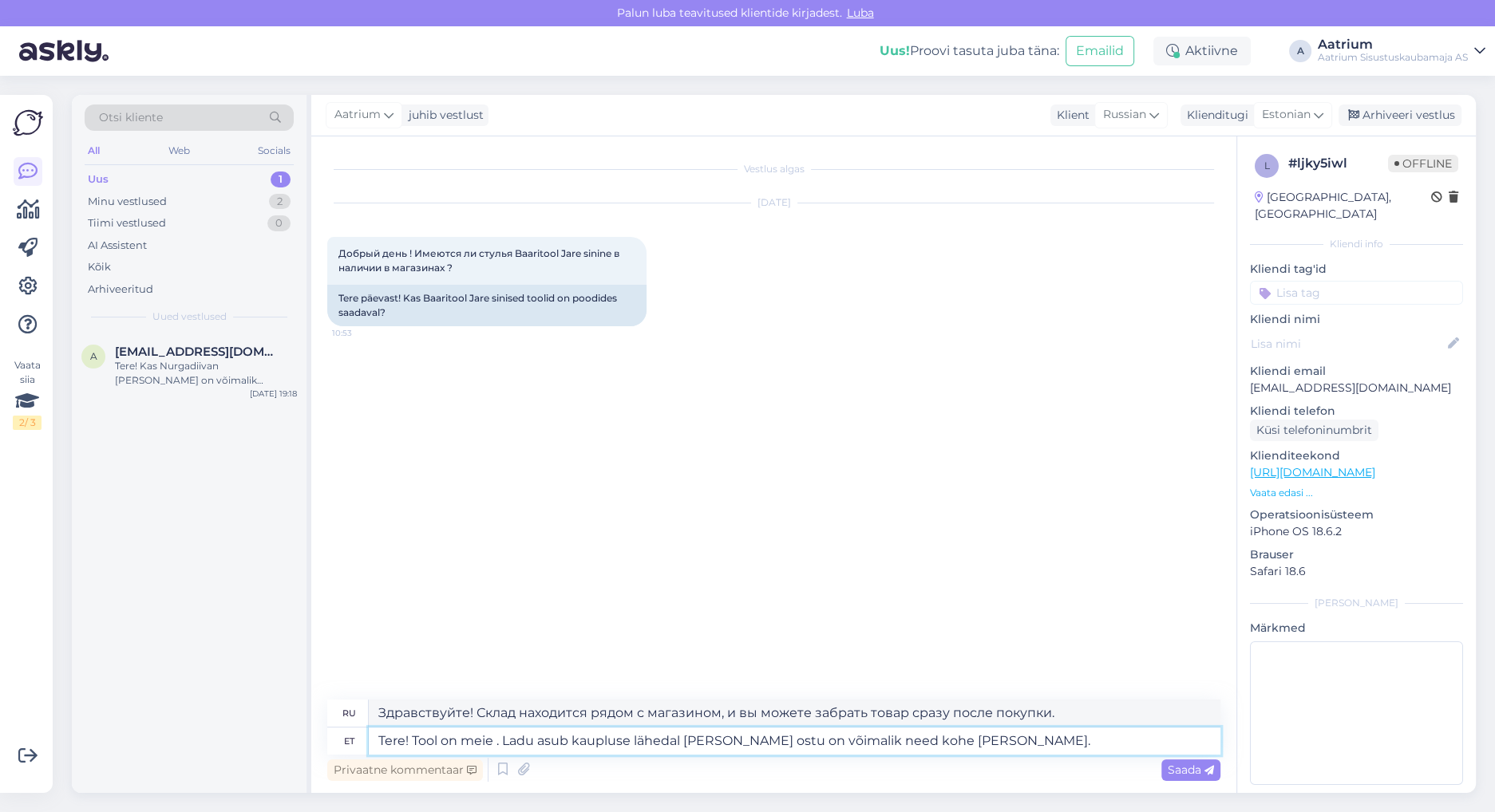
type textarea "Tere! Tool on meie [PERSON_NAME] asub kaupluse lähedal [PERSON_NAME] ostu on võ…"
type textarea "Здравствуйте! Кресло наше. Склад находится рядом с магазином, и после покупки м…"
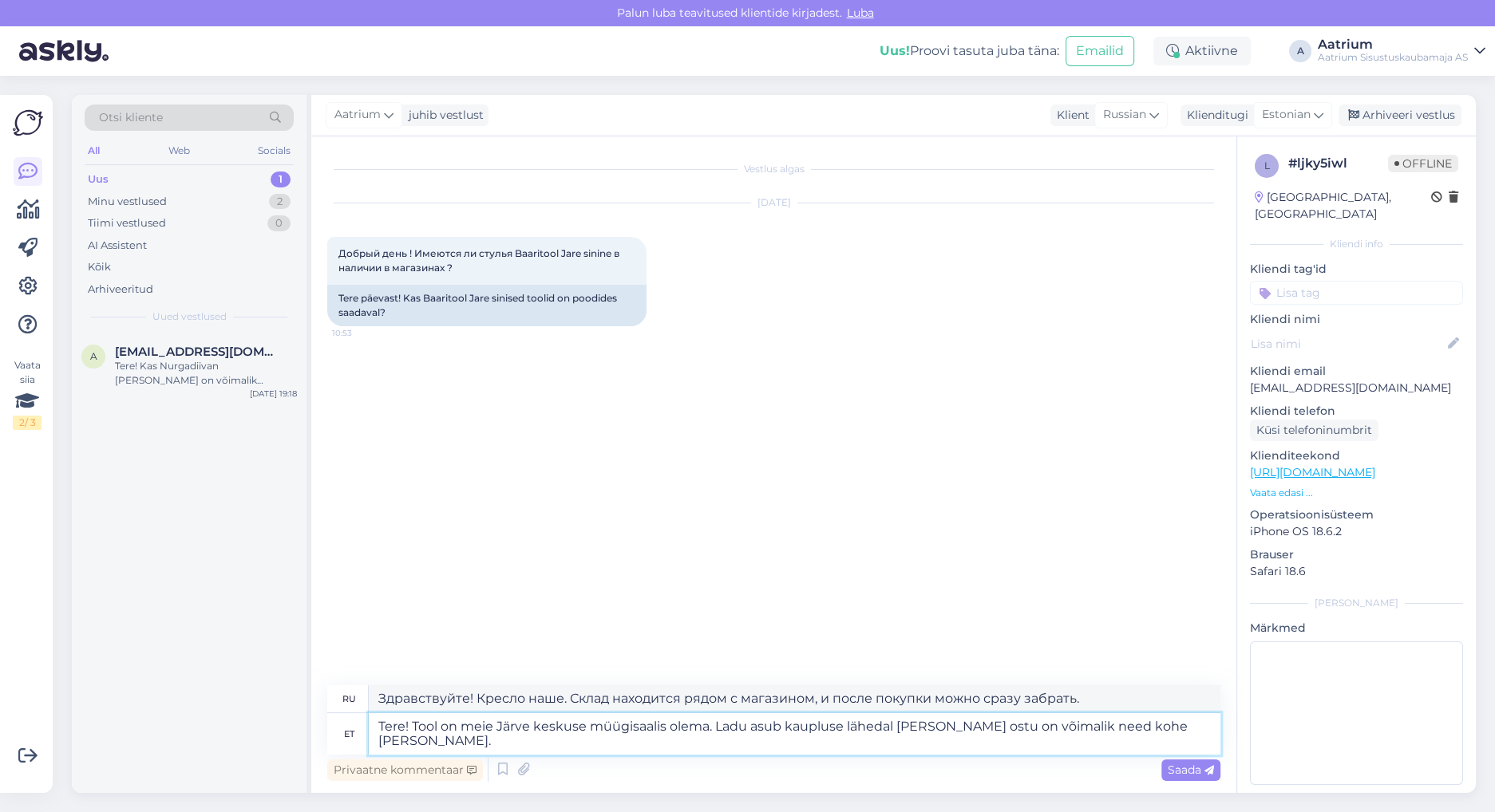
type textarea "Tere! Tool on meie Järve keskuse müügisaalis olemas. Ladu asub kaupluse lähedal…"
type textarea "Здравствуйте! Кресло можно приобрести в нашем торговом зале в торговом центре J…"
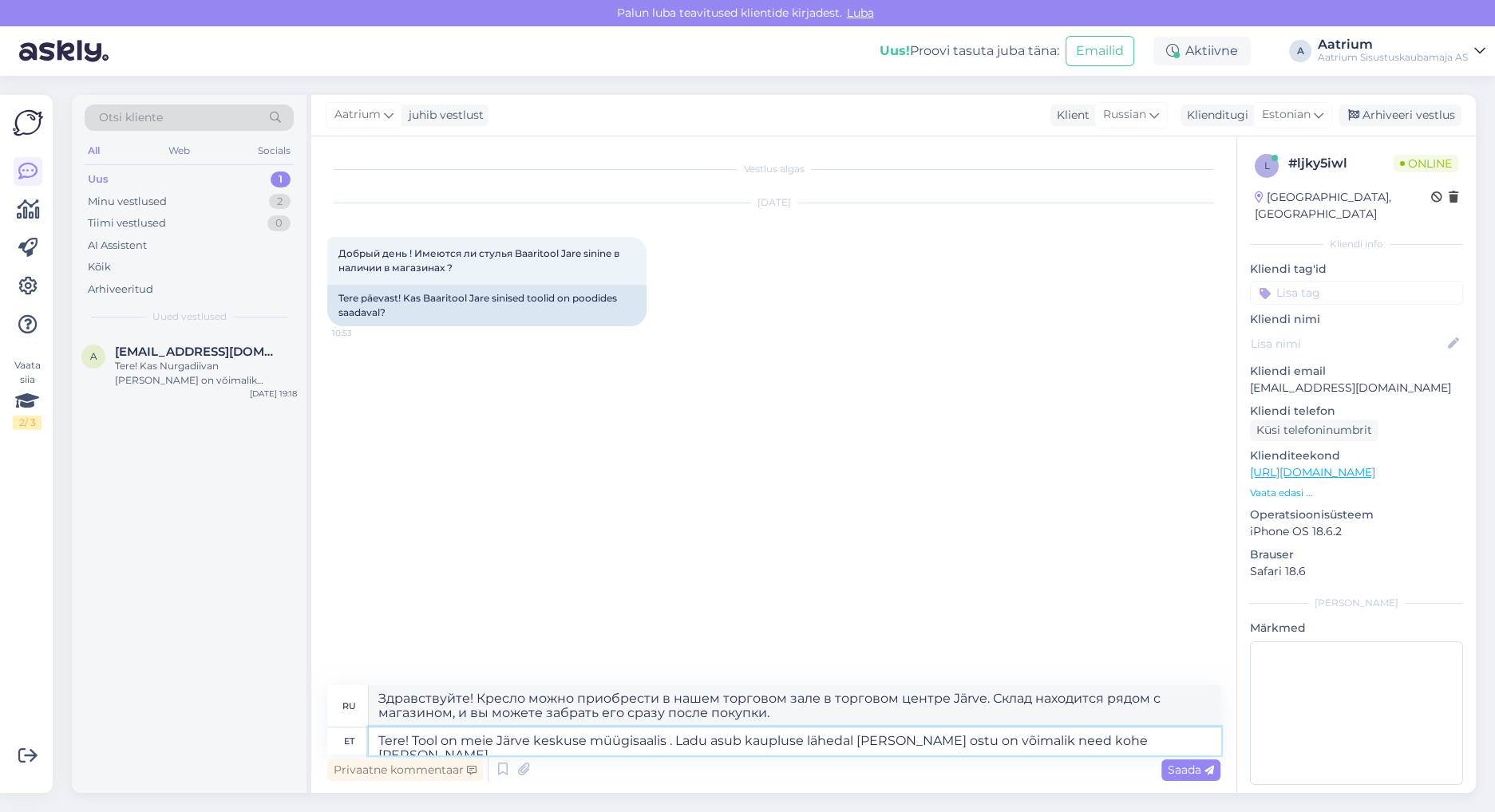
type textarea "Tere! Tool on meie Järve keskuse müügisaalis [PERSON_NAME] asub kaupluse läheda…"
type textarea "Здравствуйте! Кресло находится в нашем выставочном зале в торговом центре Järve…"
type textarea "Tere! Tool on meie Järve keskuse müügisaalis väljas. Ladu asub kaupluse lähedal…"
type textarea "Здравствуйте! Кресло есть в нашем выставочном зале в торговом центре Järve. Скл…"
type textarea "Tere! Tool on meie Järve keskuse müügisaalis väljas. Ladu asub kaupluse lähedal…"
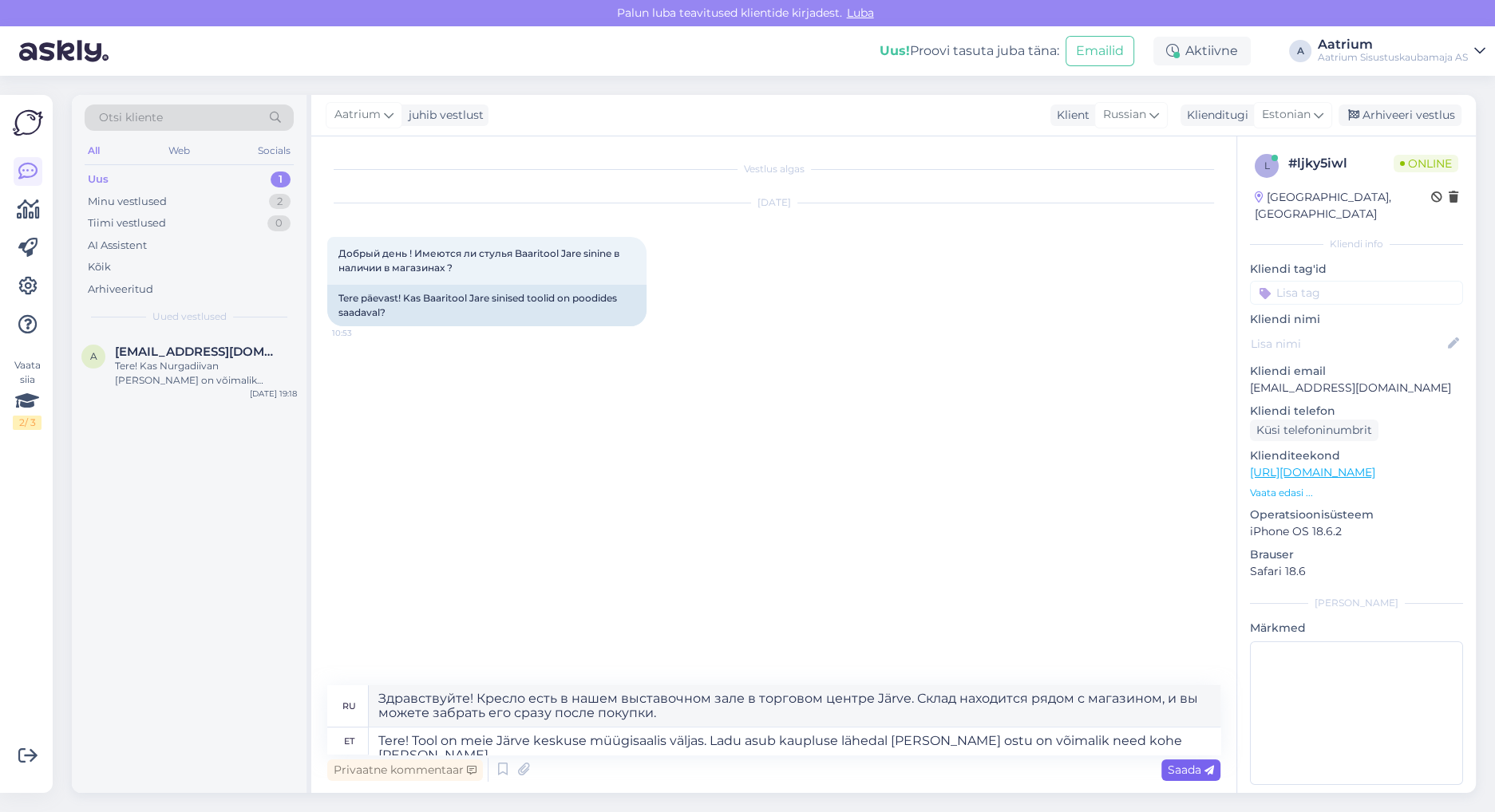
click at [1194, 778] on div "Saada" at bounding box center [1191, 770] width 59 height 21
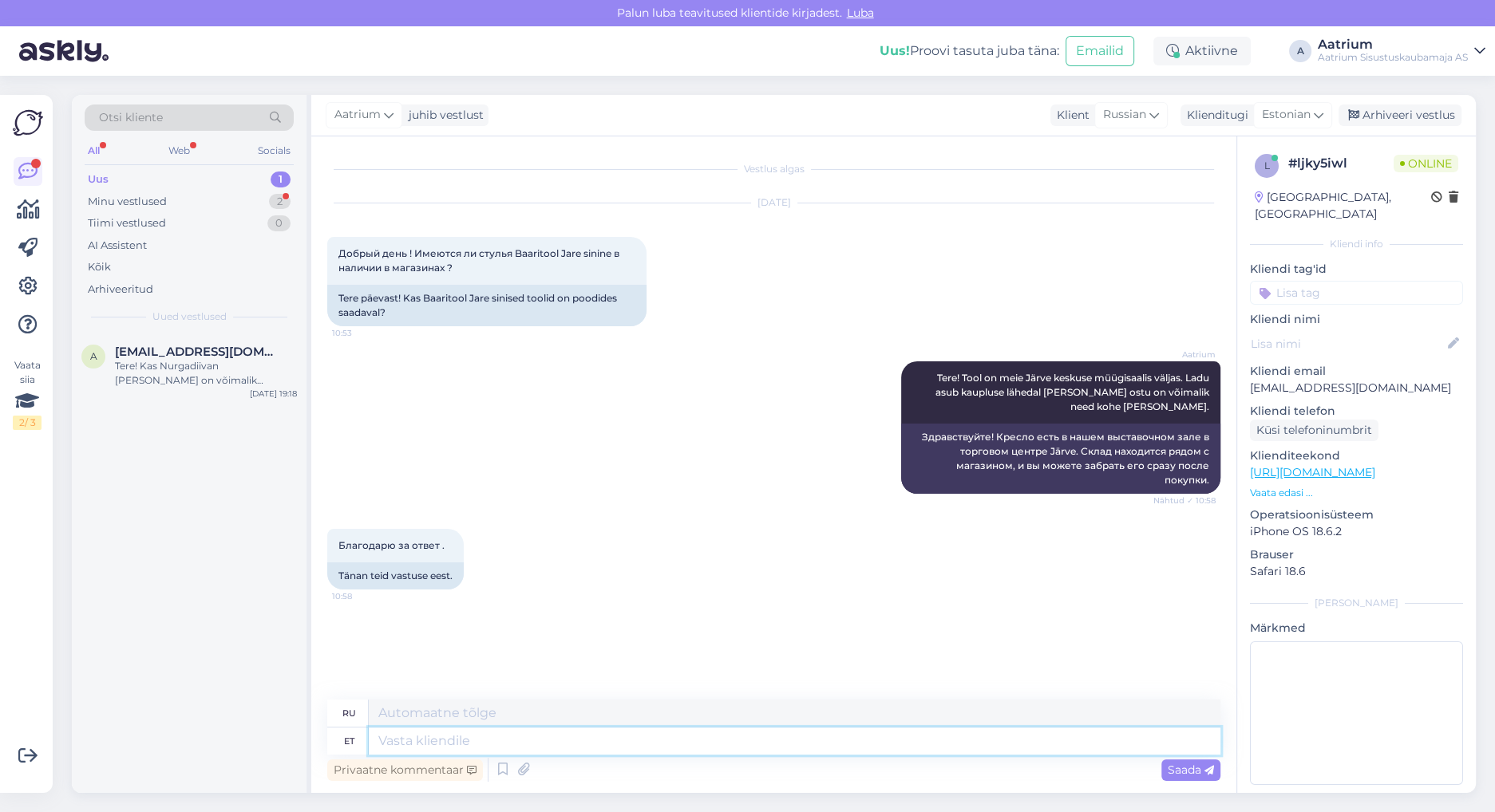
click at [660, 745] on textarea at bounding box center [794, 741] width 851 height 27
type textarea "Palun!"
type textarea "Пожалуйста!"
type textarea "Palun!"
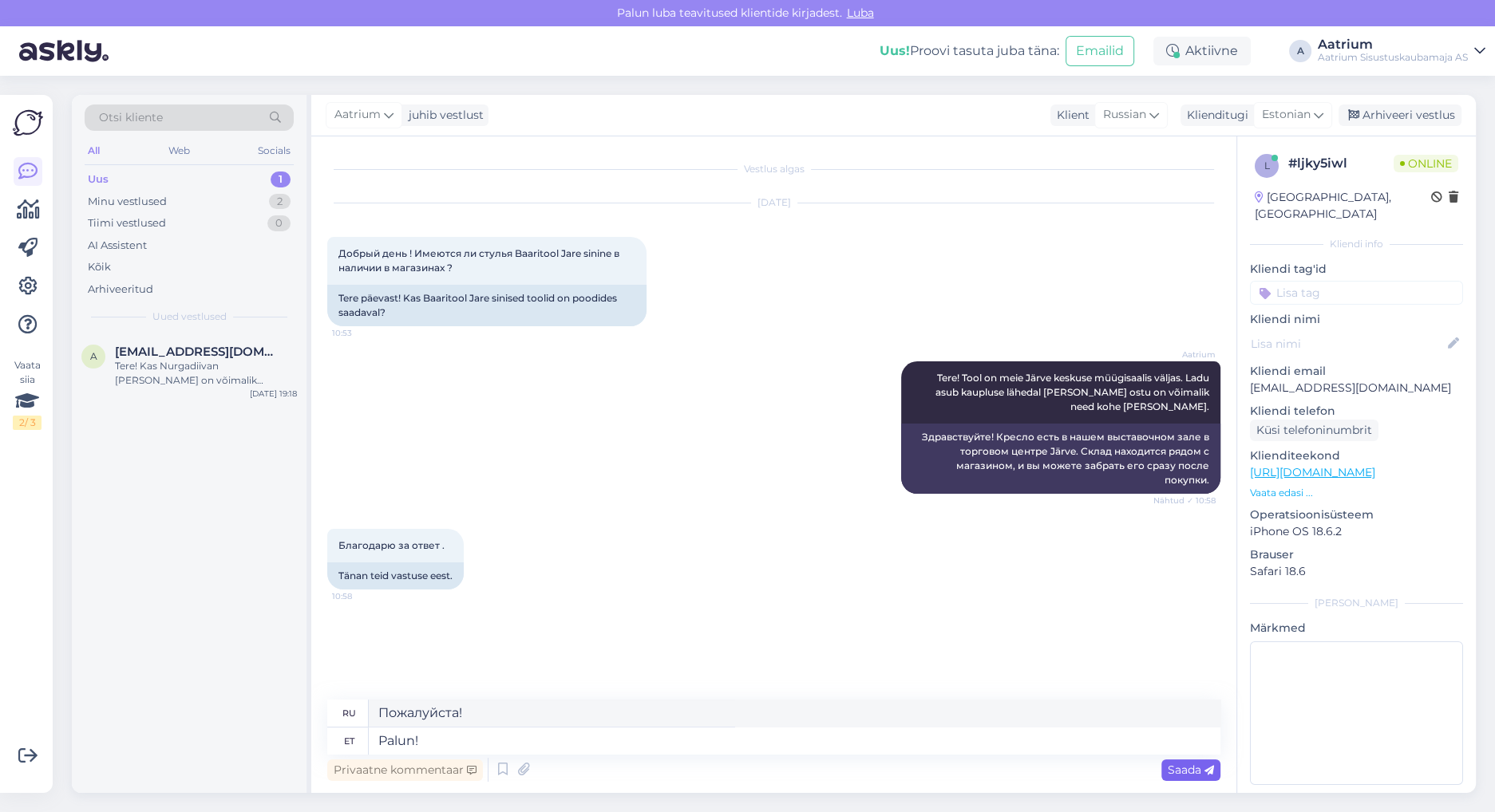
click at [1177, 765] on span "Saada" at bounding box center [1191, 770] width 47 height 14
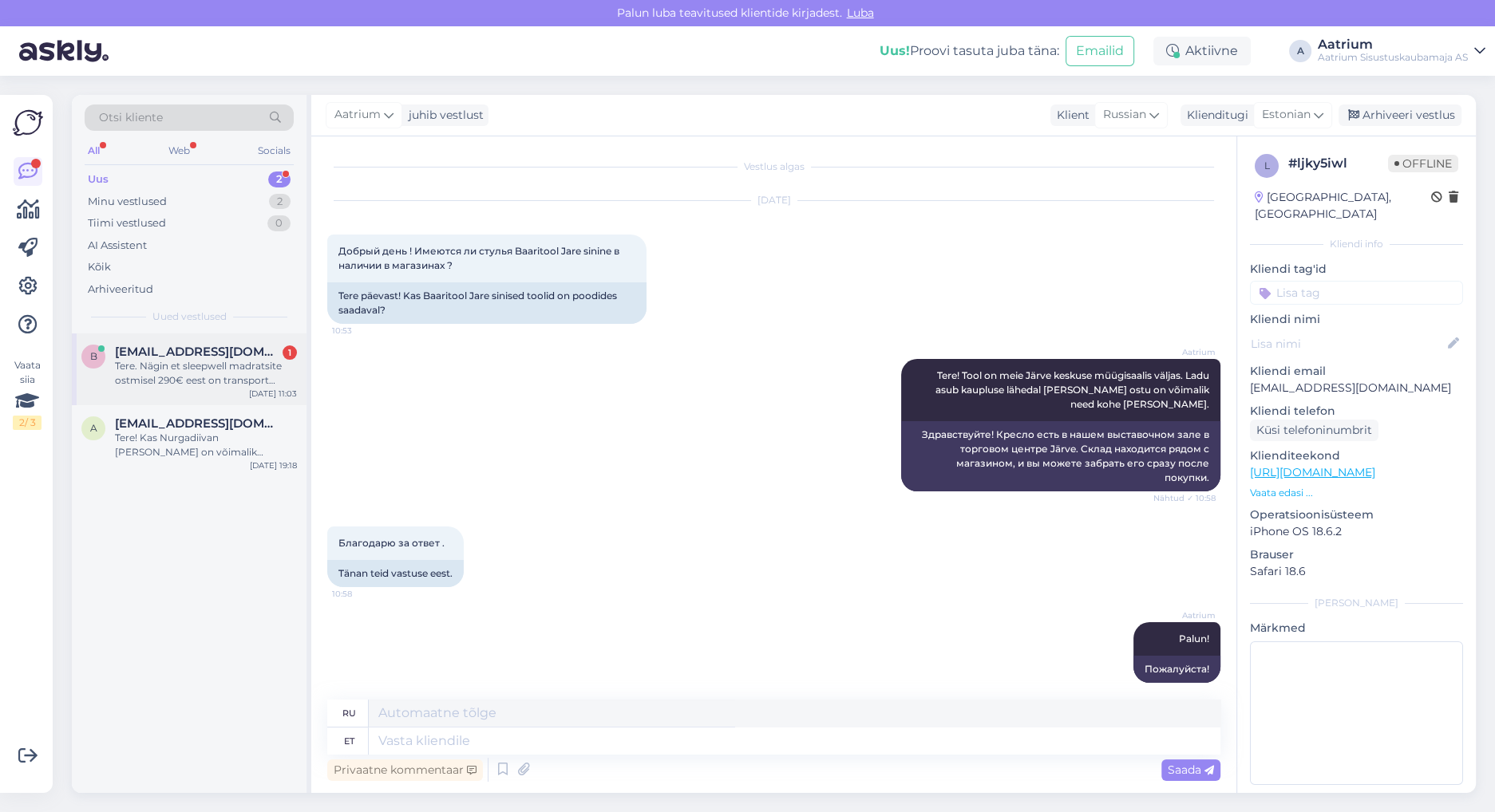
click at [214, 378] on div "Tere. Nägin et sleepwell madratsite ostmisel 290€ eest on transport tasuta. [PE…" at bounding box center [205, 373] width 182 height 29
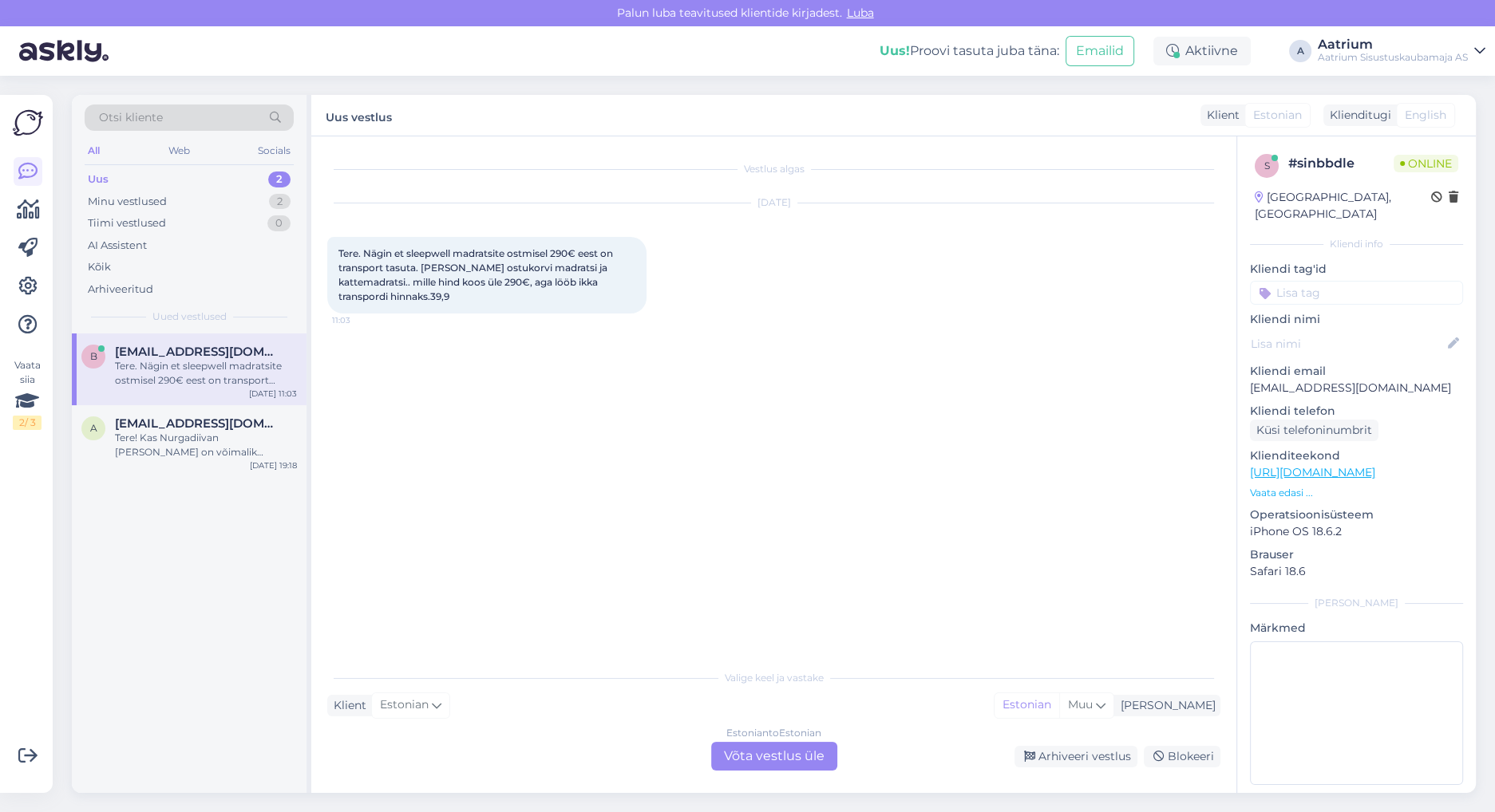
scroll to position [0, 0]
click at [745, 753] on div "Estonian to Estonian Võta vestlus üle" at bounding box center [774, 756] width 126 height 29
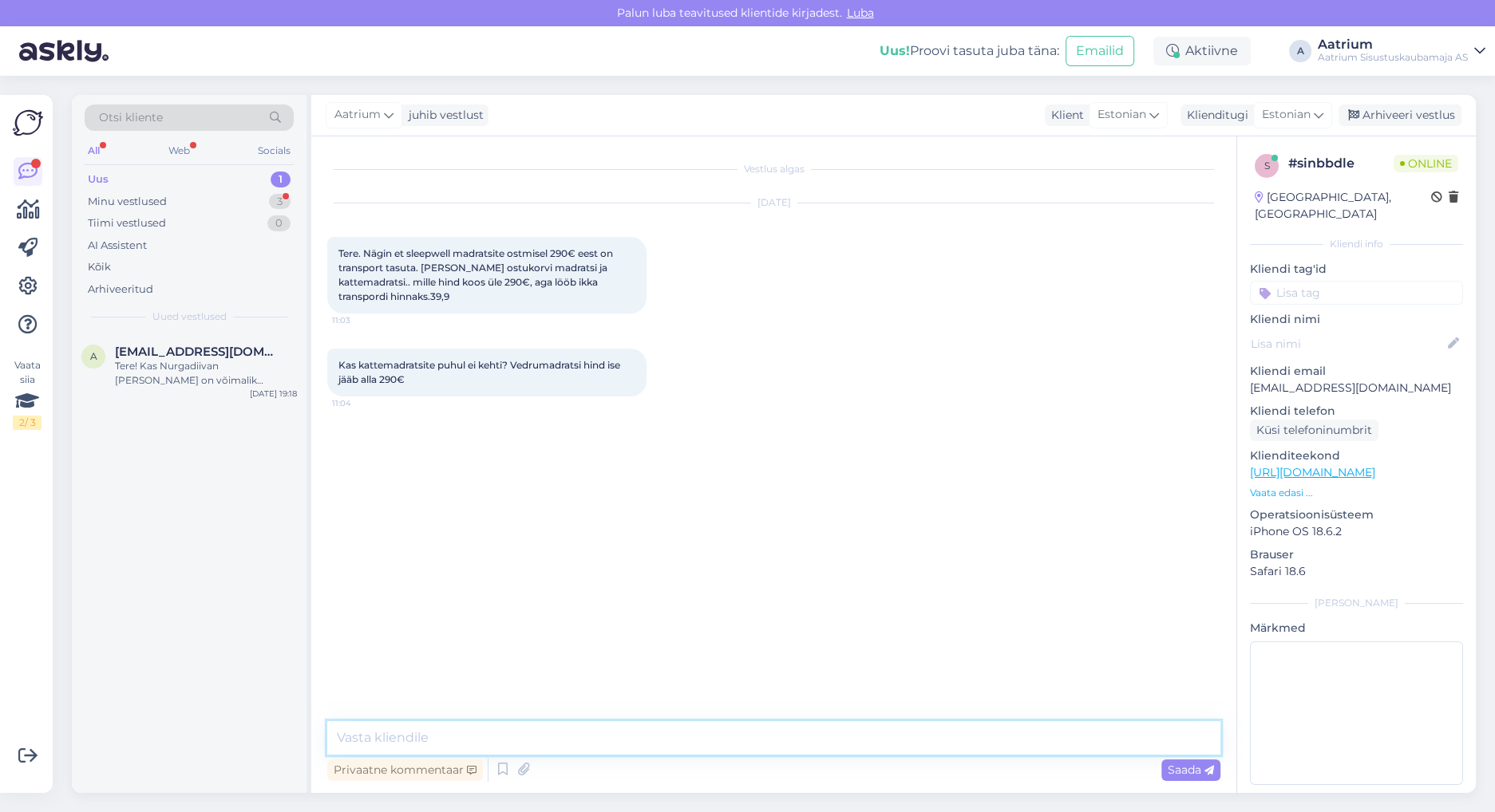
click at [430, 742] on textarea at bounding box center [773, 737] width 893 height 33
click at [638, 737] on textarea "Tere! Mis toodetega on tegemist? Kas ühe toote maksumus on vähemalt 290eur?" at bounding box center [773, 737] width 893 height 33
click at [821, 736] on textarea "Tere! Mis toodetega on tegemist? Kas madrats maksumus on vähemalt 290eur?" at bounding box center [773, 737] width 893 height 33
type textarea "Tere! Mis toodetega on tegemist? Kas madrats maksumus on vähemalt 290 eur?"
click at [1179, 769] on span "Saada" at bounding box center [1191, 770] width 47 height 14
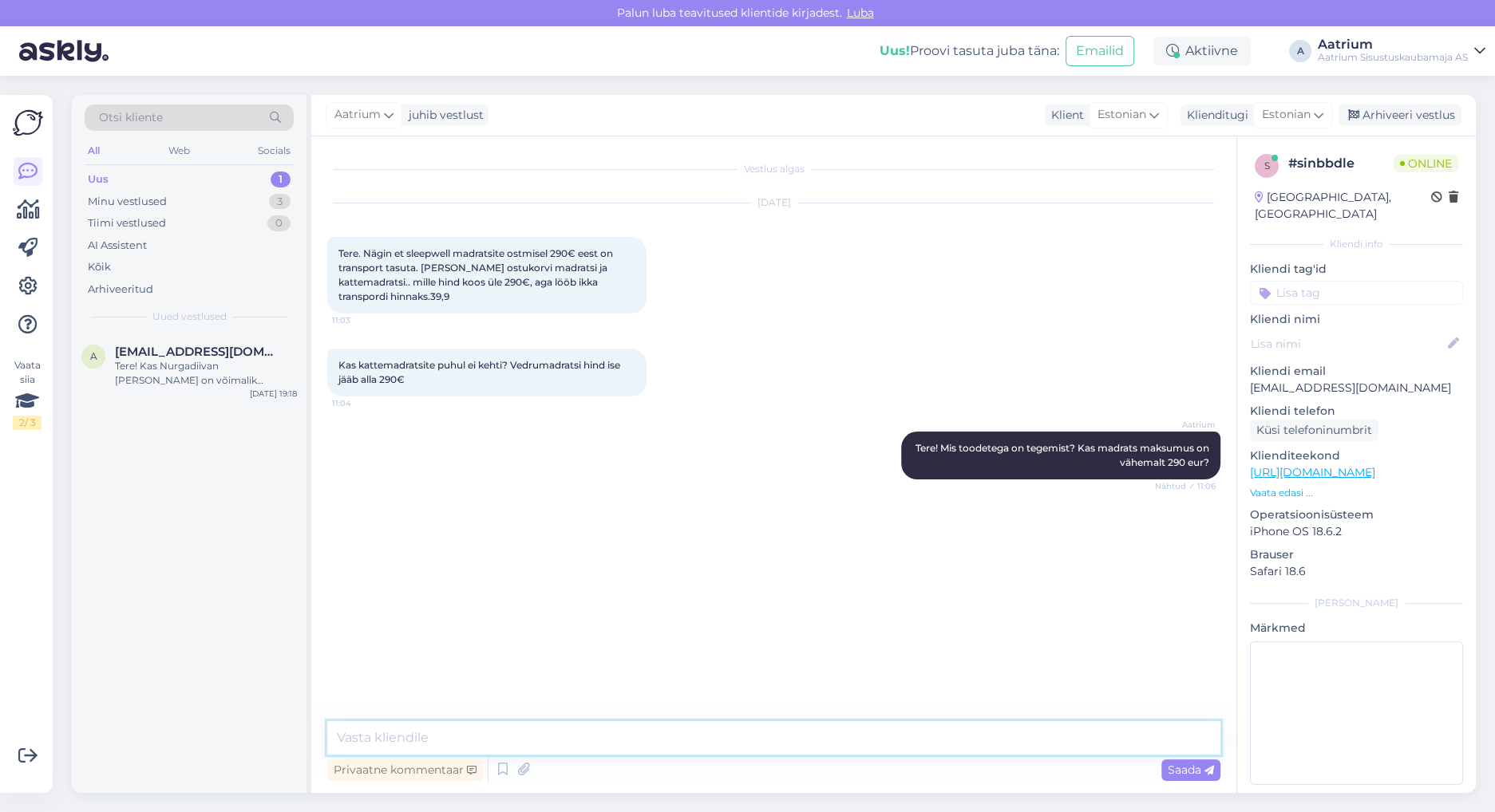
click at [517, 738] on textarea at bounding box center [773, 737] width 893 height 33
paste textarea "[URL][DOMAIN_NAME]"
type textarea "[URL][DOMAIN_NAME]"
click at [1178, 771] on span "Saada" at bounding box center [1191, 770] width 47 height 14
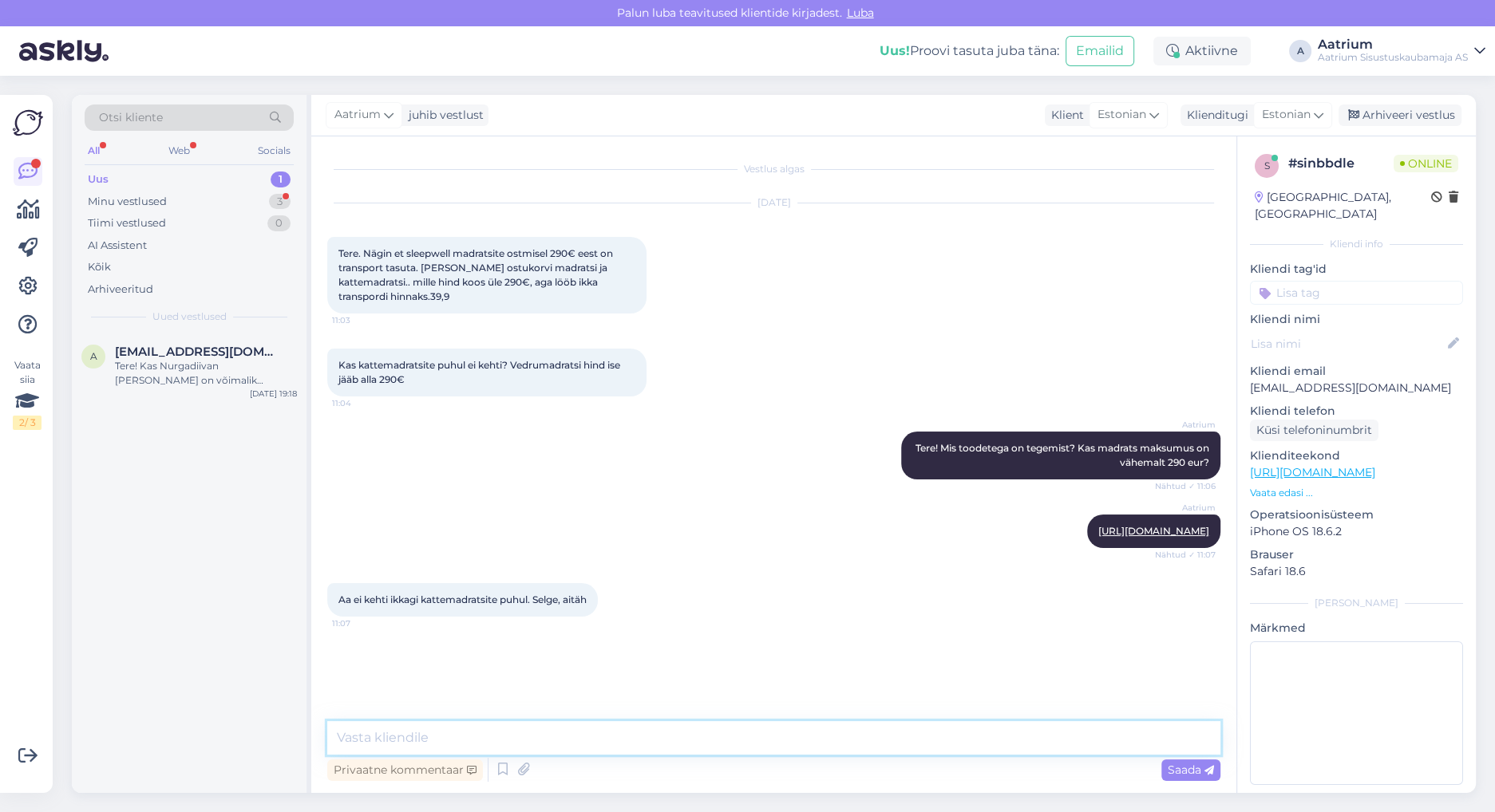
click at [607, 736] on textarea at bounding box center [773, 737] width 893 height 33
type textarea "Palun!"
click at [1184, 770] on span "Saada" at bounding box center [1191, 770] width 47 height 14
